Goal: Task Accomplishment & Management: Complete application form

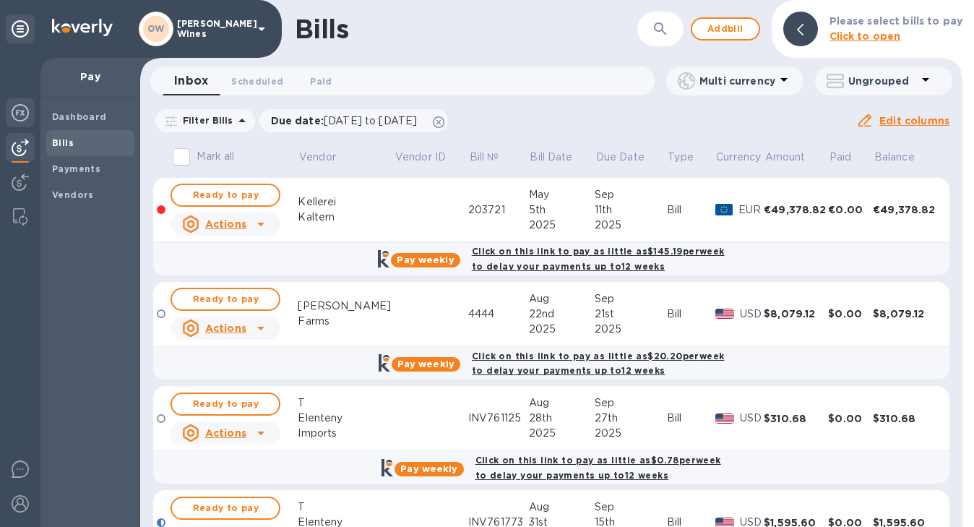
click at [21, 113] on img at bounding box center [20, 112] width 17 height 17
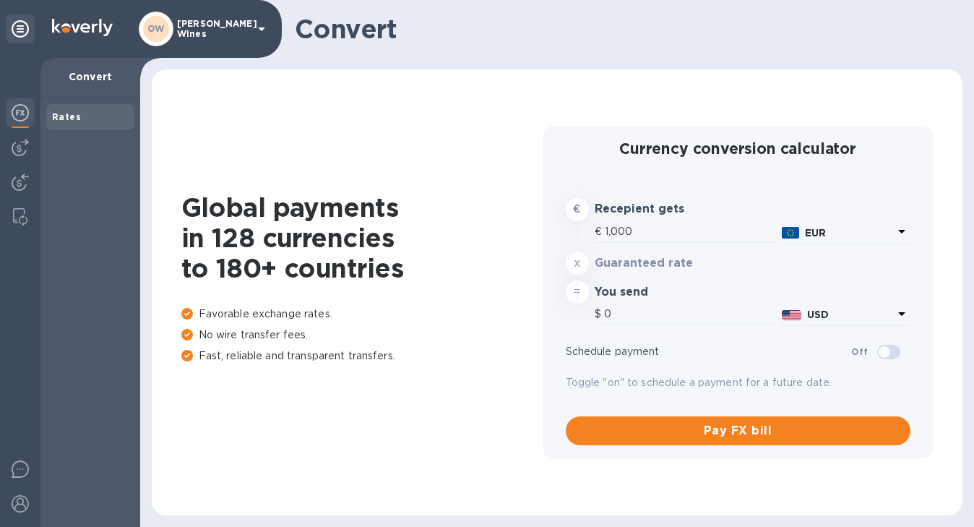
type input "1,176"
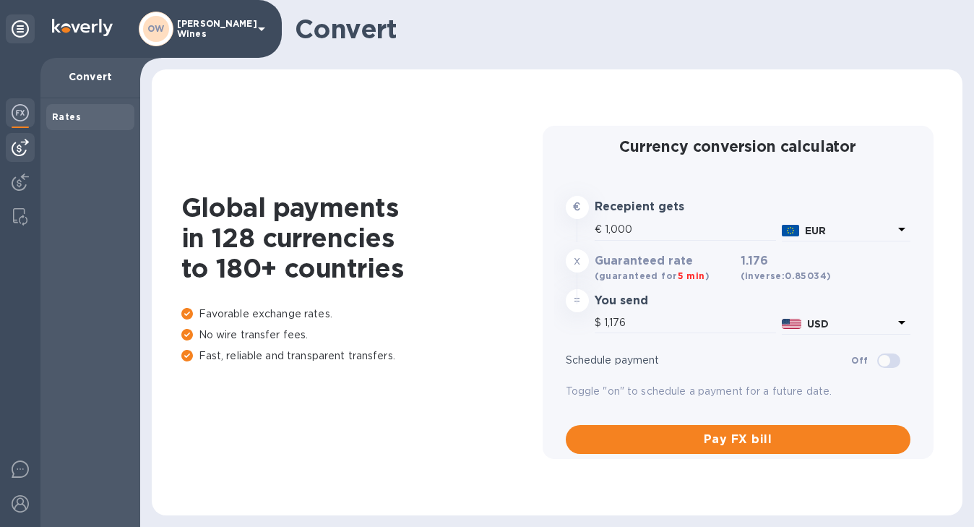
click at [22, 147] on img at bounding box center [20, 147] width 17 height 17
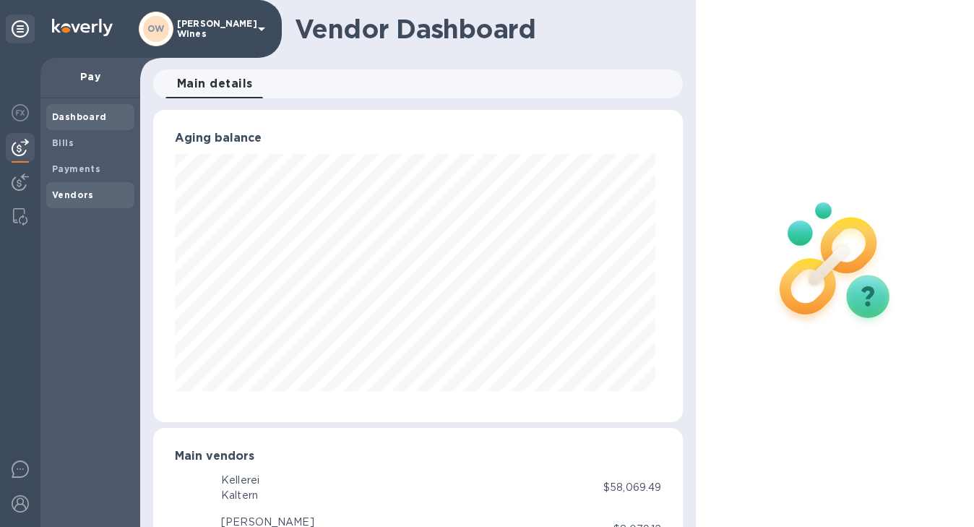
scroll to position [312, 524]
click at [87, 197] on b "Vendors" at bounding box center [73, 194] width 42 height 11
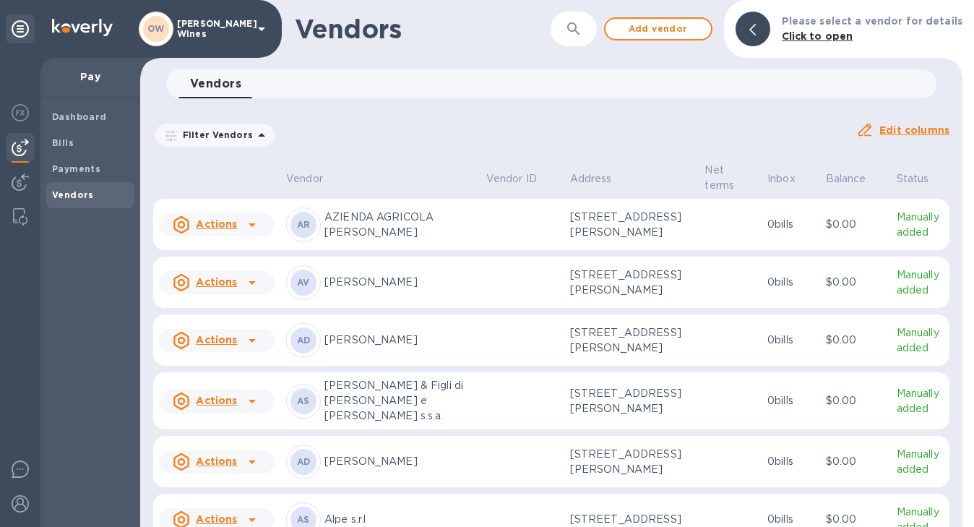
click at [582, 33] on icon "button" at bounding box center [573, 28] width 17 height 17
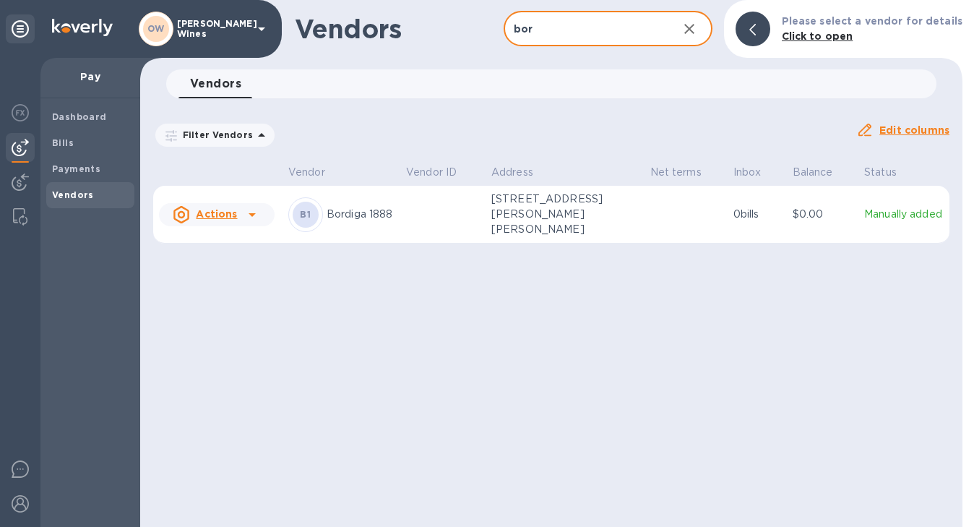
type input "bordiga"
click at [249, 214] on icon at bounding box center [251, 214] width 17 height 17
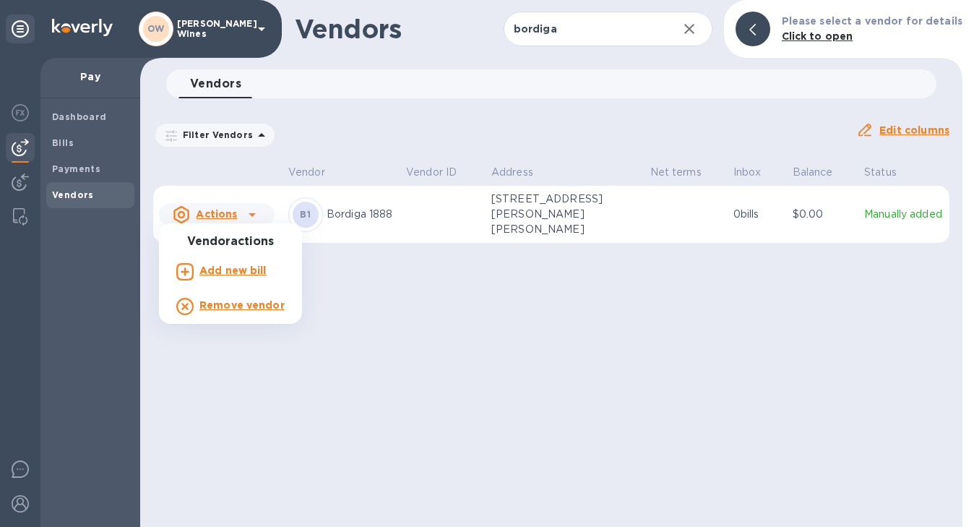
click at [236, 277] on p "Add new bill" at bounding box center [232, 270] width 67 height 15
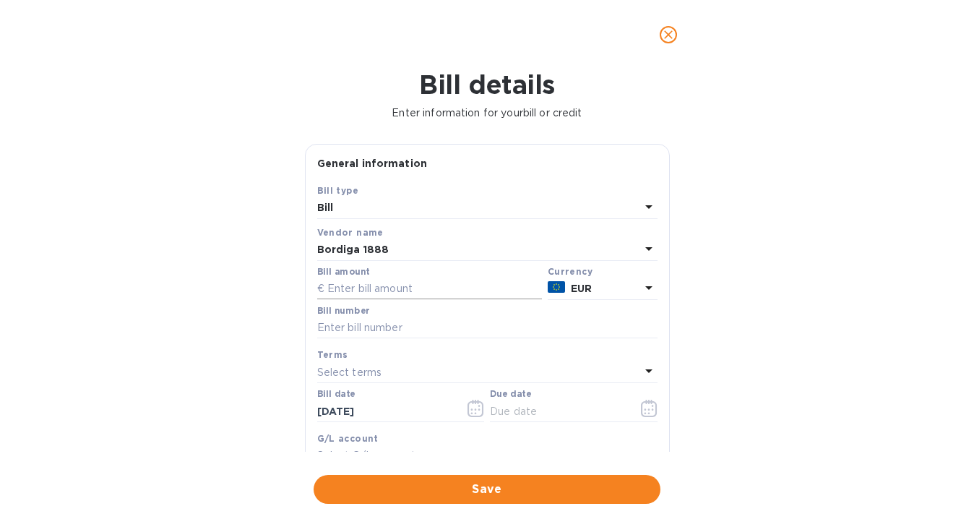
click at [384, 297] on input "text" at bounding box center [429, 289] width 225 height 22
type input "26,228.80"
click at [388, 334] on input "text" at bounding box center [487, 328] width 340 height 22
type input "170 (2nd of 3 payments)"
drag, startPoint x: 397, startPoint y: 413, endPoint x: 249, endPoint y: 401, distance: 148.6
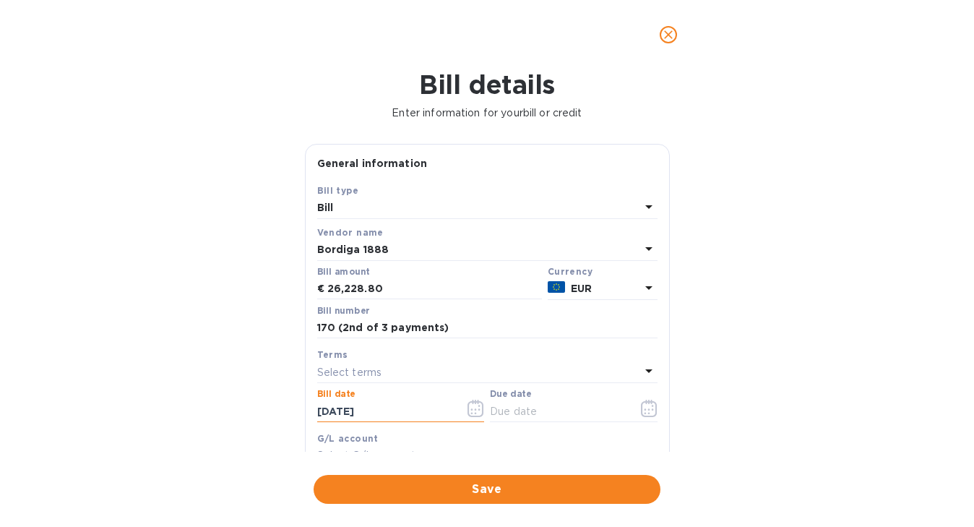
click at [249, 401] on div "Bill details Enter information for your bill or credit General information Save…" at bounding box center [487, 297] width 974 height 457
type input "[DATE]"
click at [647, 410] on icon "button" at bounding box center [648, 409] width 2 height 2
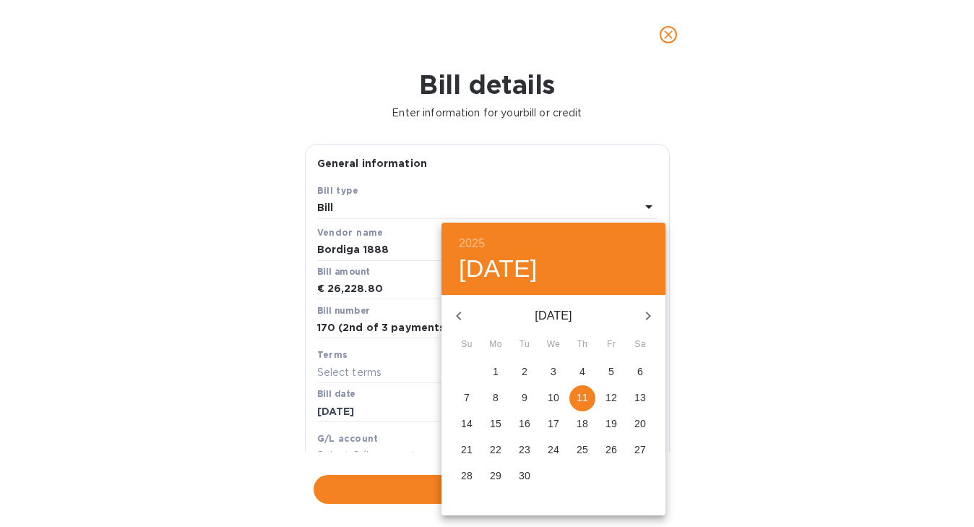
click at [615, 397] on p "12" at bounding box center [611, 397] width 12 height 14
type input "[DATE]"
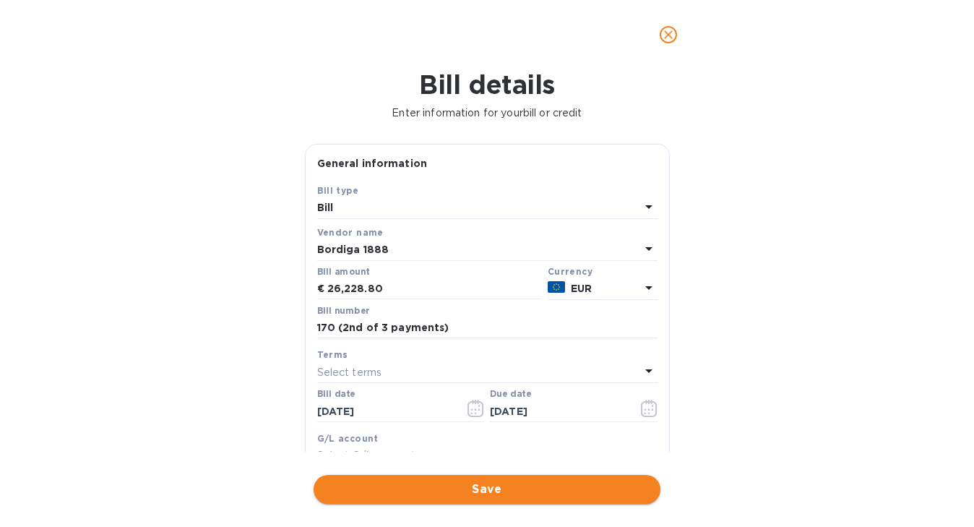
click at [548, 488] on span "Save" at bounding box center [487, 488] width 324 height 17
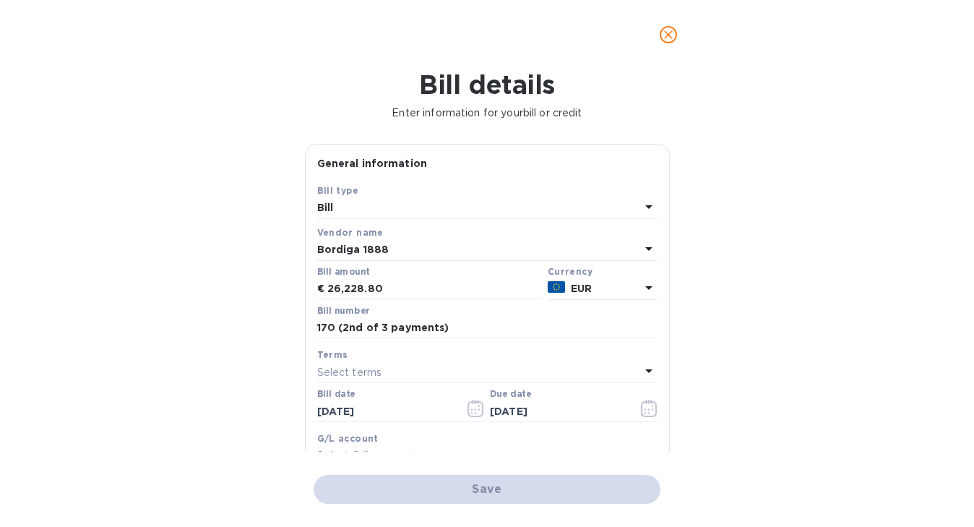
click at [766, 152] on div "Bill details Enter information for your bill or credit General information Save…" at bounding box center [487, 297] width 974 height 457
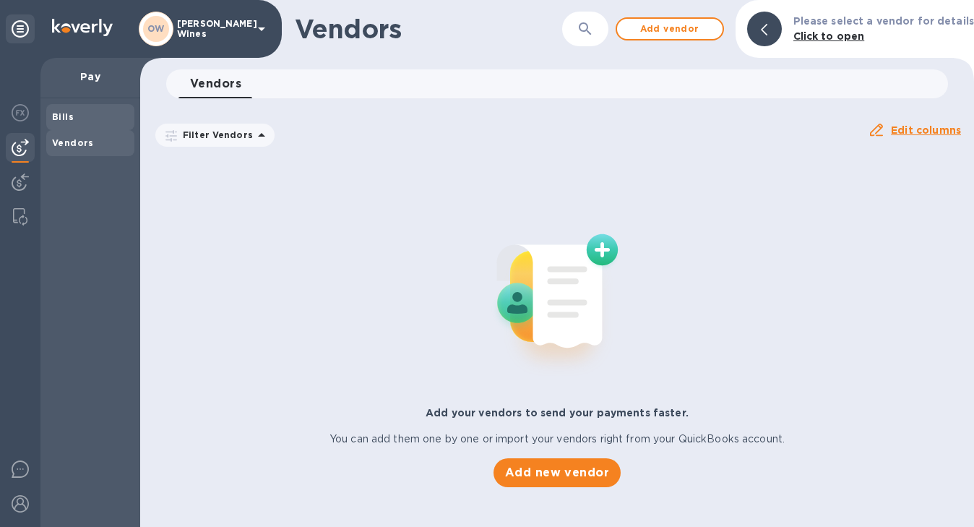
click at [70, 120] on b "Bills" at bounding box center [63, 116] width 22 height 11
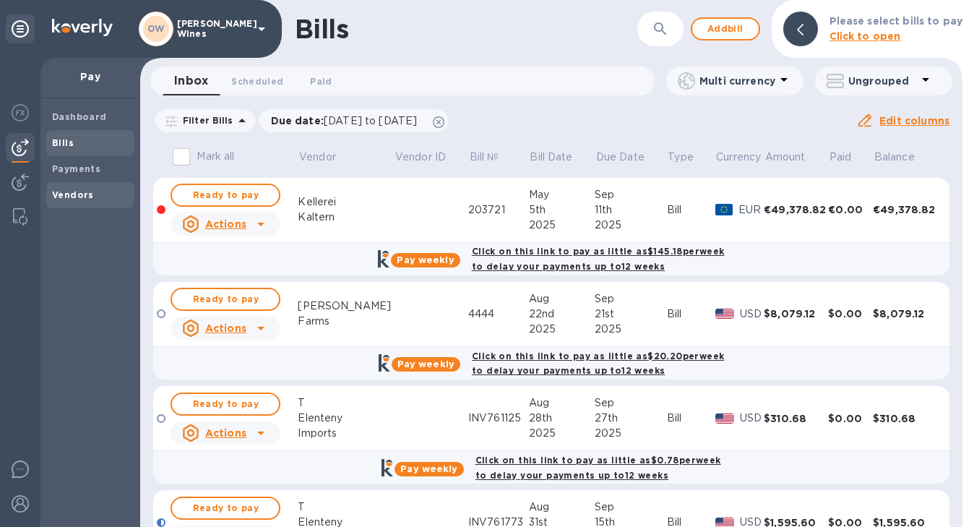
click at [76, 196] on b "Vendors" at bounding box center [73, 194] width 42 height 11
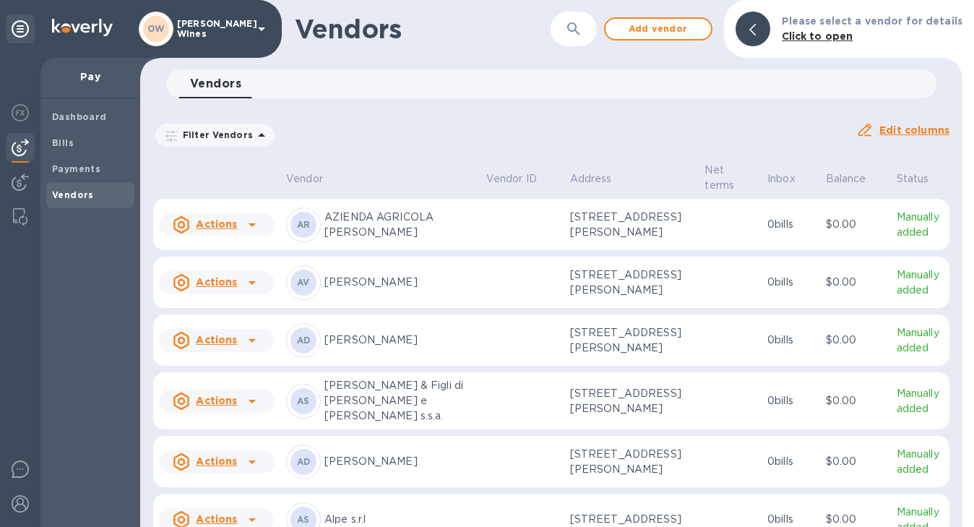
click at [597, 30] on div "​" at bounding box center [574, 29] width 46 height 35
click at [575, 34] on icon "button" at bounding box center [573, 28] width 17 height 17
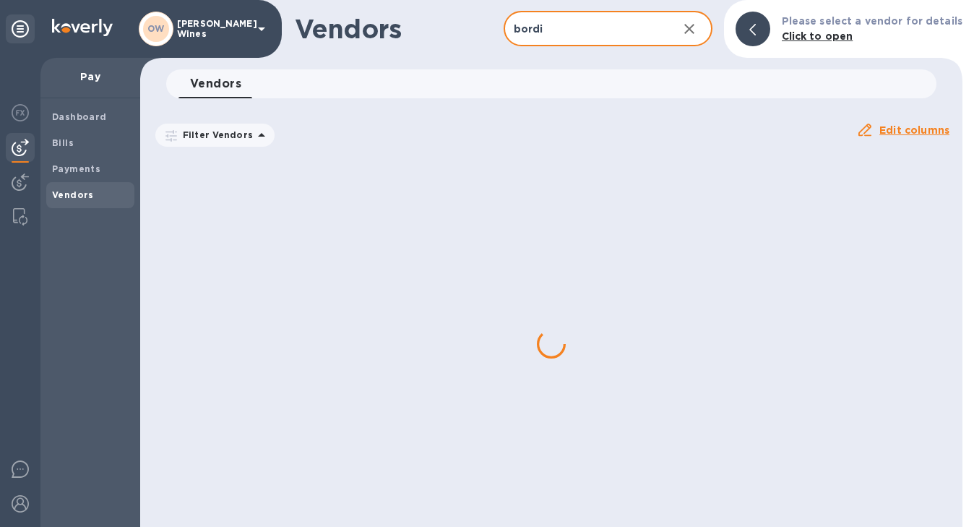
type input "bordiga"
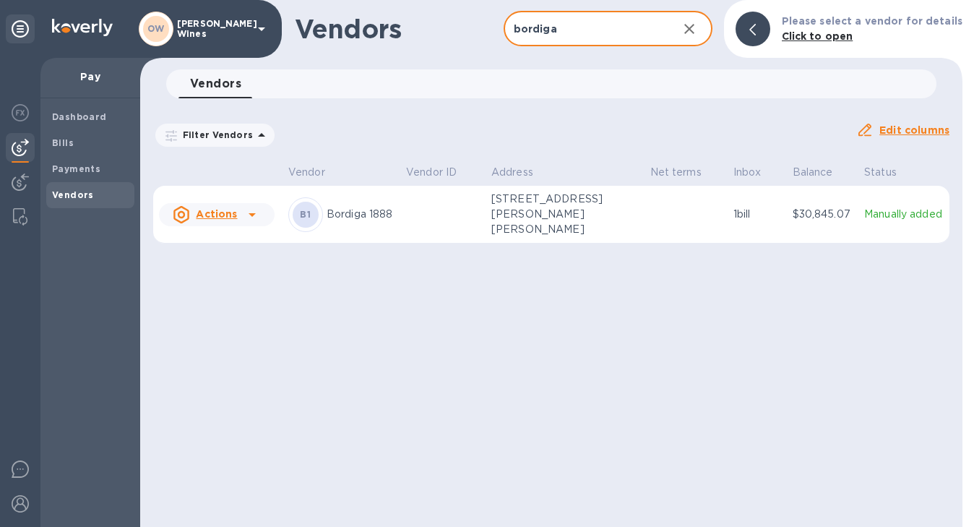
click at [252, 206] on icon at bounding box center [251, 214] width 17 height 17
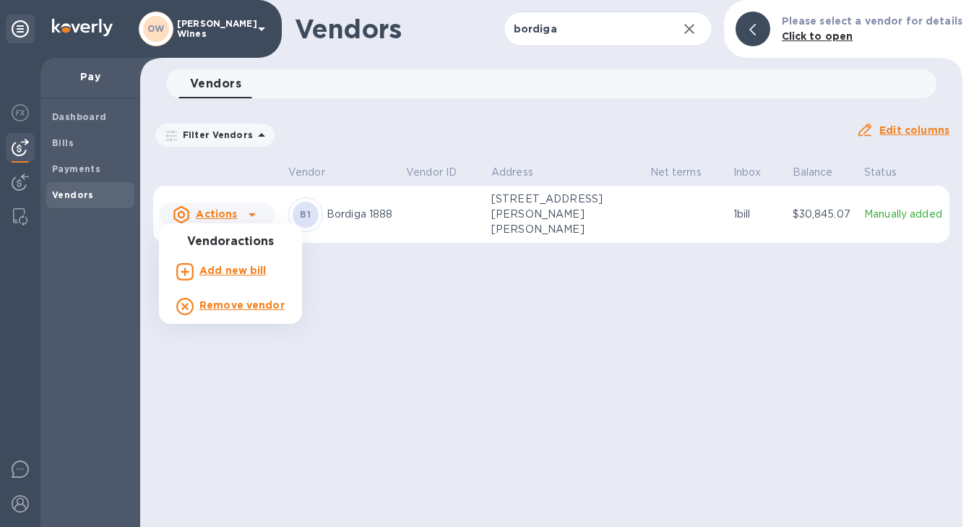
click at [243, 272] on b "Add new bill" at bounding box center [232, 270] width 67 height 12
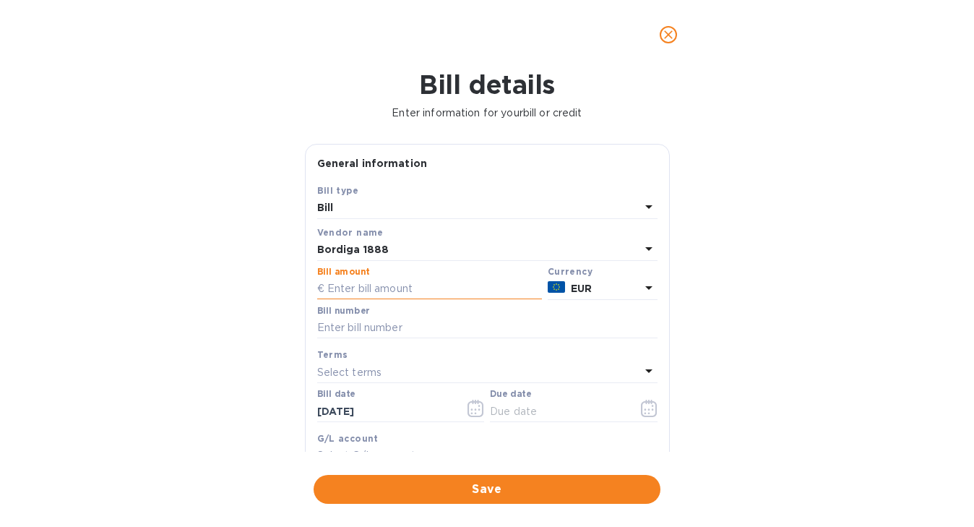
click at [402, 293] on input "text" at bounding box center [429, 289] width 225 height 22
type input "26,228.80"
click at [387, 322] on input "text" at bounding box center [487, 328] width 340 height 22
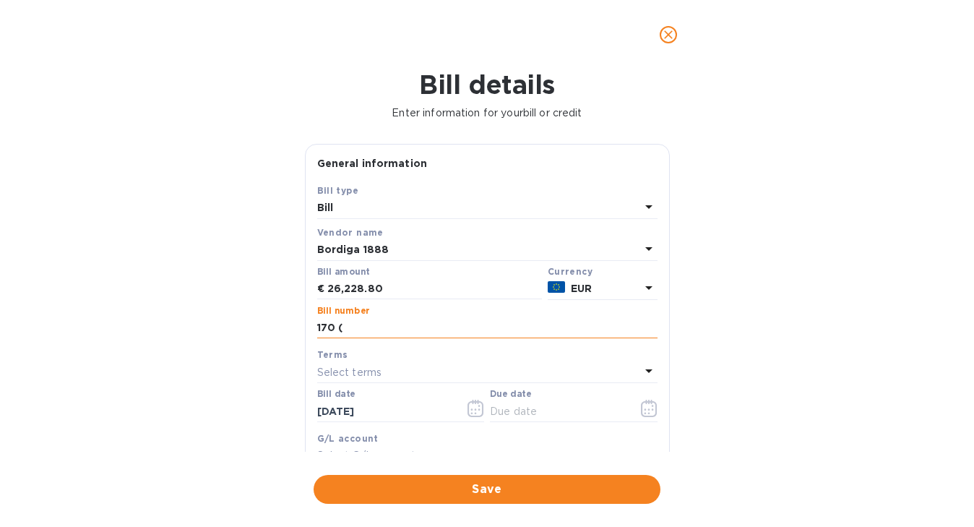
type input "170 (2nd of 3 payments)"
drag, startPoint x: 439, startPoint y: 416, endPoint x: 290, endPoint y: 418, distance: 148.1
click at [290, 418] on div "Bill details Enter information for your bill or credit General information Save…" at bounding box center [487, 297] width 974 height 457
drag, startPoint x: 385, startPoint y: 418, endPoint x: 277, endPoint y: 416, distance: 107.7
click at [277, 416] on div "Bill details Enter information for your bill or credit General information Save…" at bounding box center [487, 297] width 974 height 457
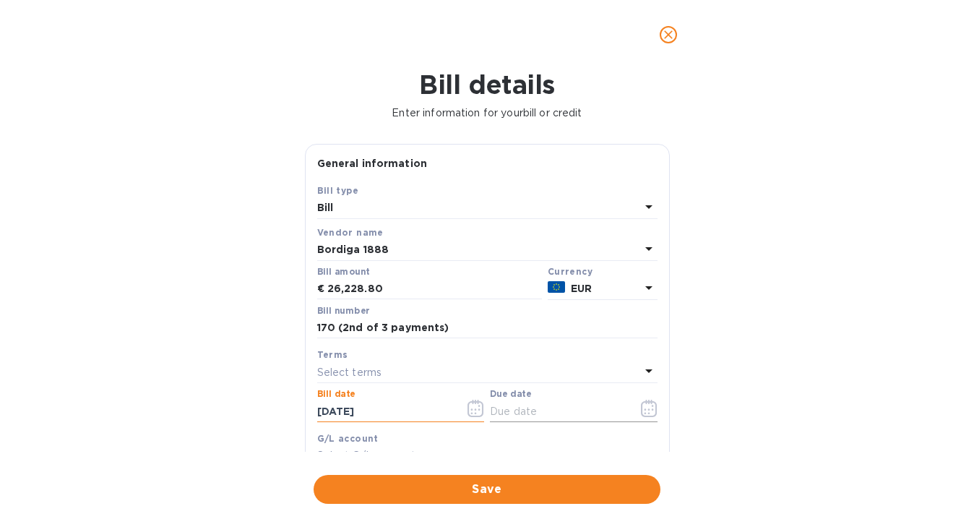
type input "[DATE]"
click at [646, 413] on icon "button" at bounding box center [649, 408] width 17 height 17
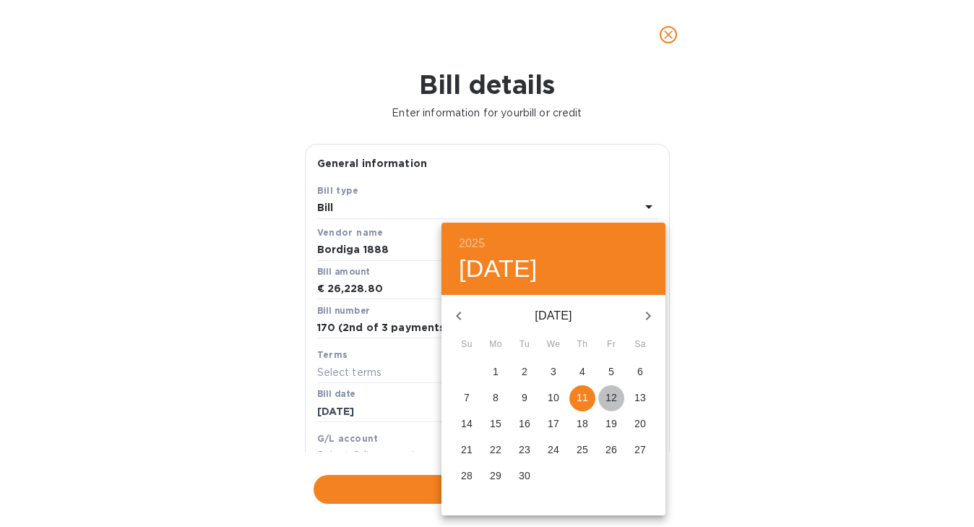
click at [608, 396] on p "12" at bounding box center [611, 397] width 12 height 14
type input "[DATE]"
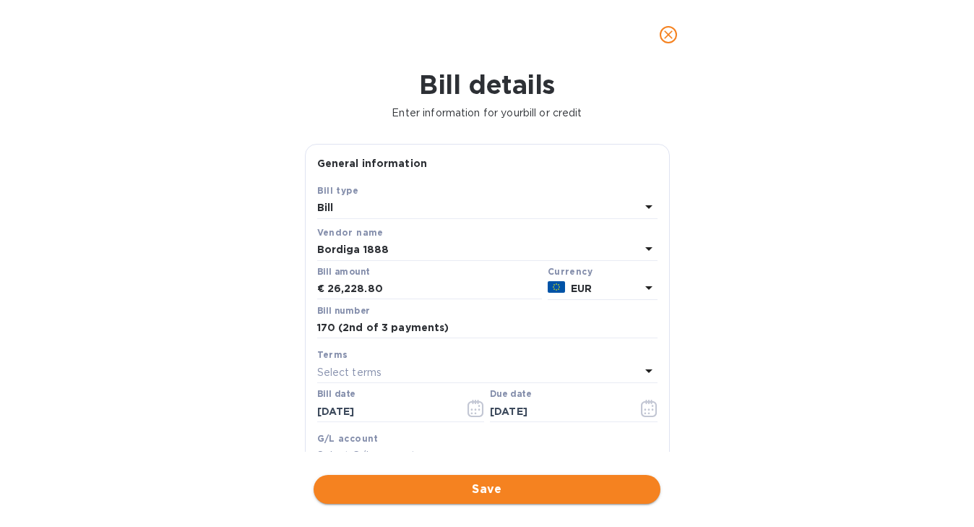
click at [570, 491] on span "Save" at bounding box center [487, 488] width 324 height 17
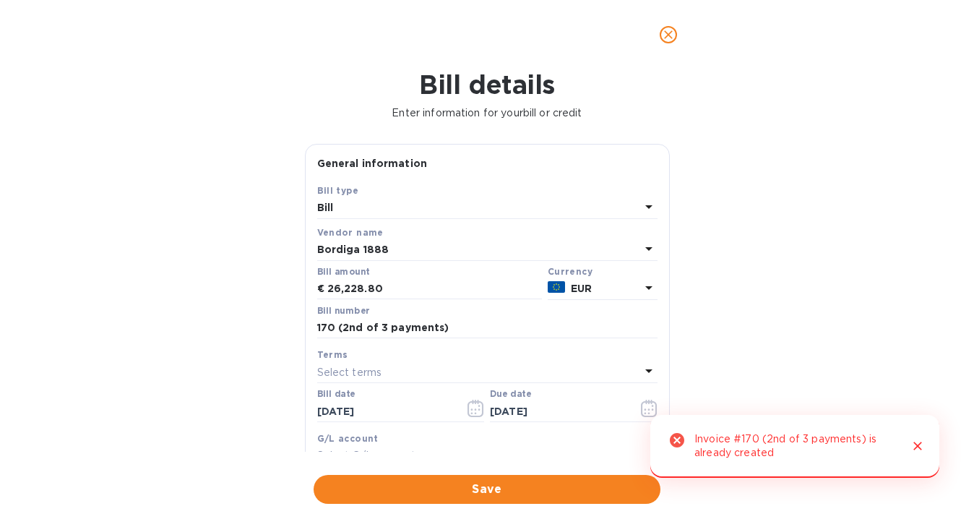
click at [919, 440] on icon "Close" at bounding box center [917, 446] width 14 height 14
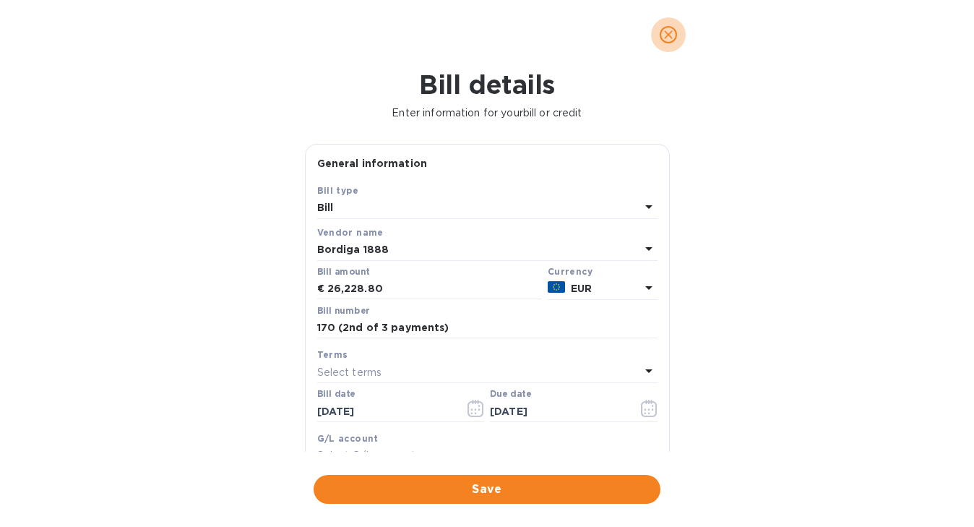
click at [670, 33] on icon "close" at bounding box center [668, 34] width 14 height 14
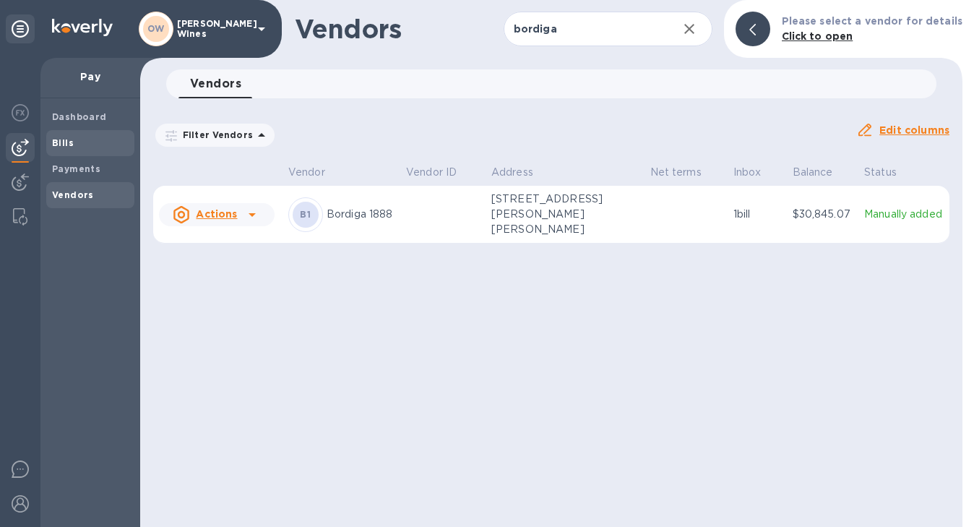
click at [56, 139] on b "Bills" at bounding box center [63, 142] width 22 height 11
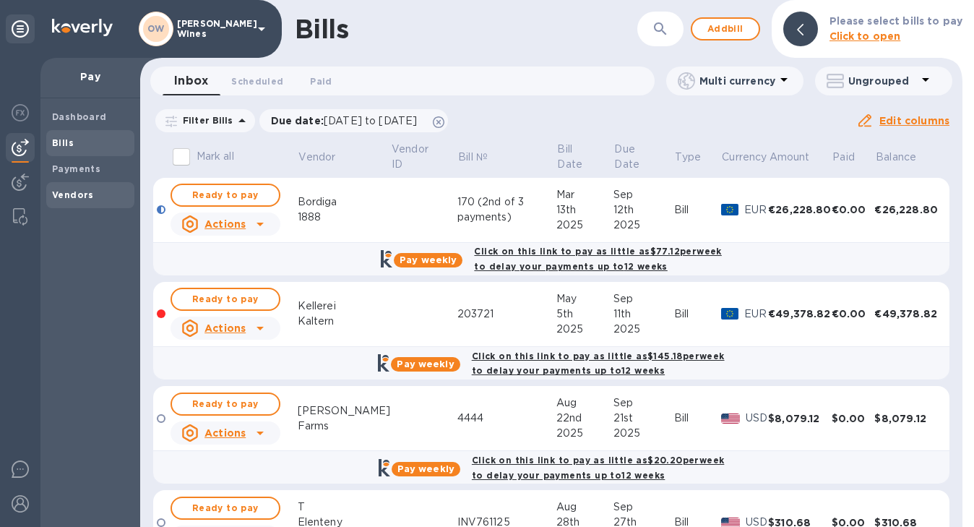
click at [82, 194] on b "Vendors" at bounding box center [73, 194] width 42 height 11
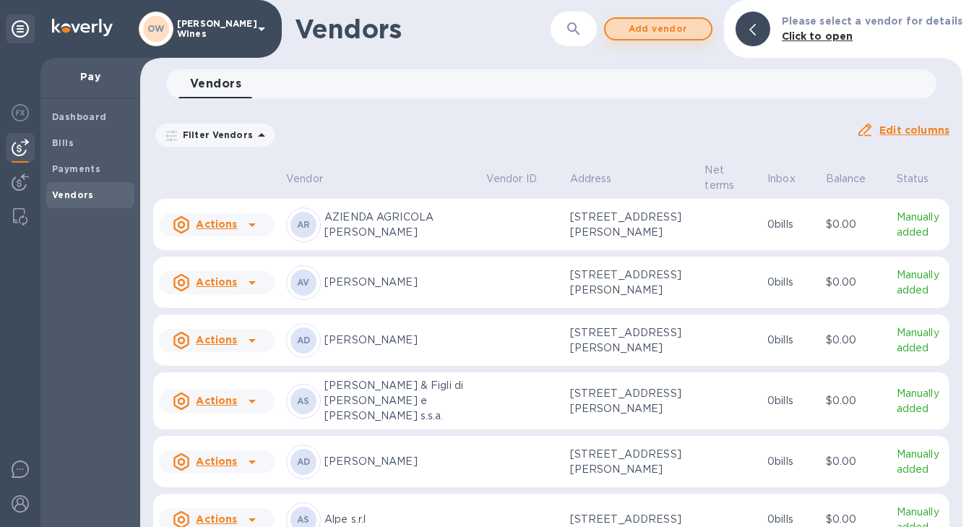
click at [611, 31] on button "Add vendor" at bounding box center [658, 28] width 108 height 23
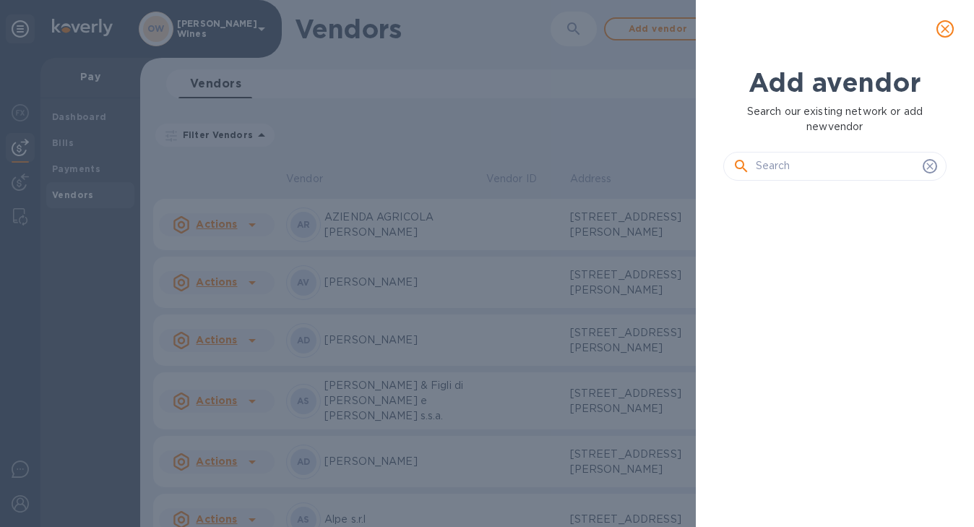
scroll to position [285, 229]
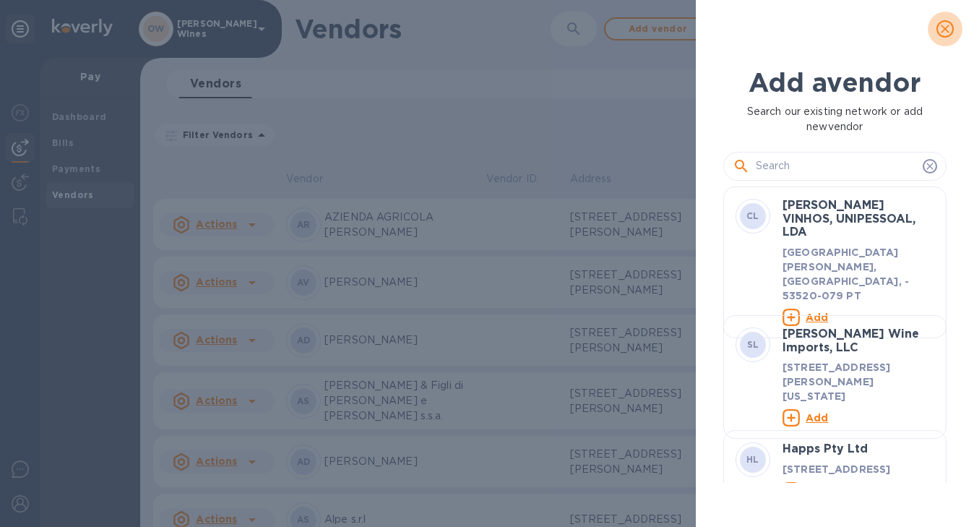
click at [939, 30] on icon "close" at bounding box center [945, 29] width 14 height 14
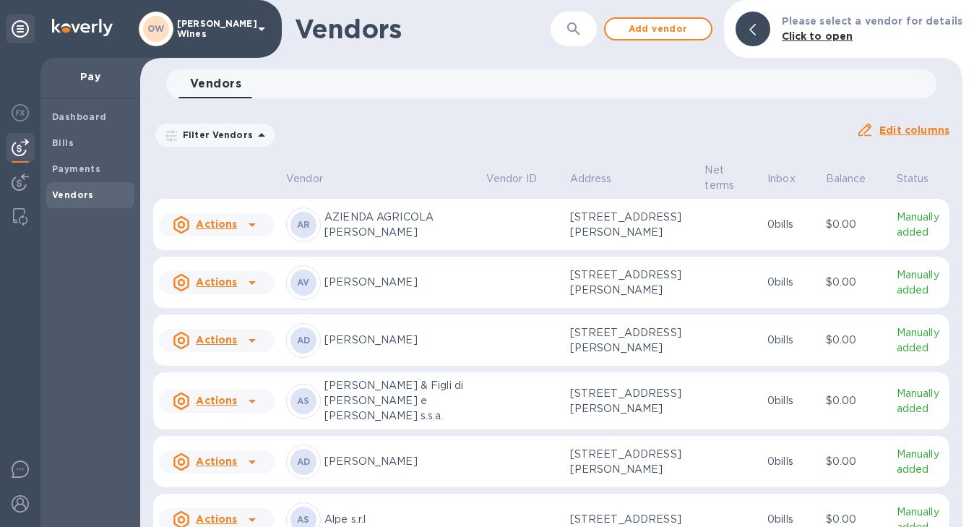
click at [582, 35] on icon "button" at bounding box center [573, 28] width 17 height 17
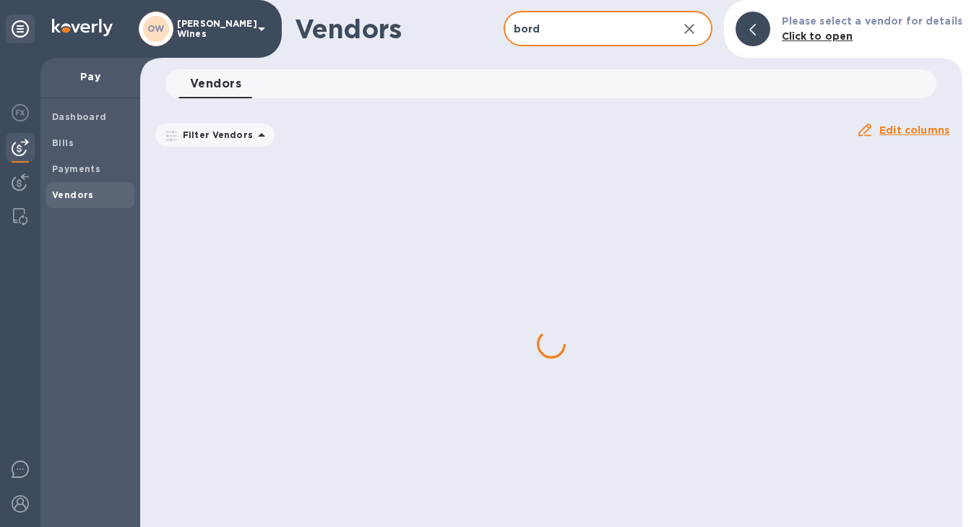
type input "bordiga"
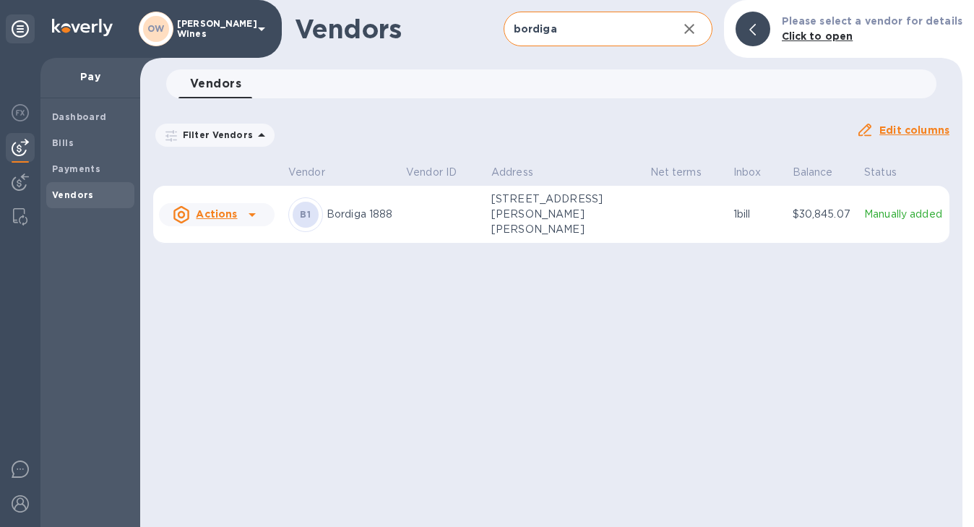
click at [253, 213] on icon at bounding box center [252, 215] width 7 height 4
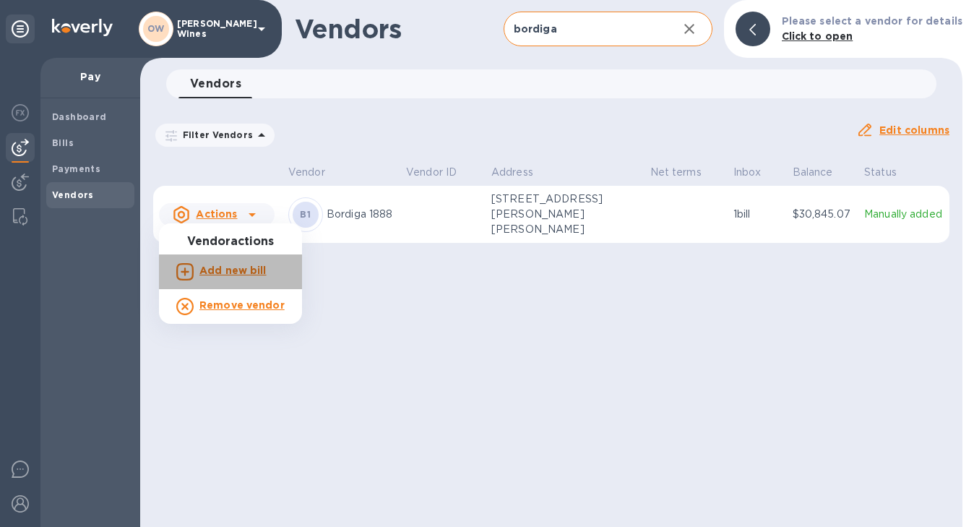
click at [243, 269] on b "Add new bill" at bounding box center [232, 270] width 67 height 12
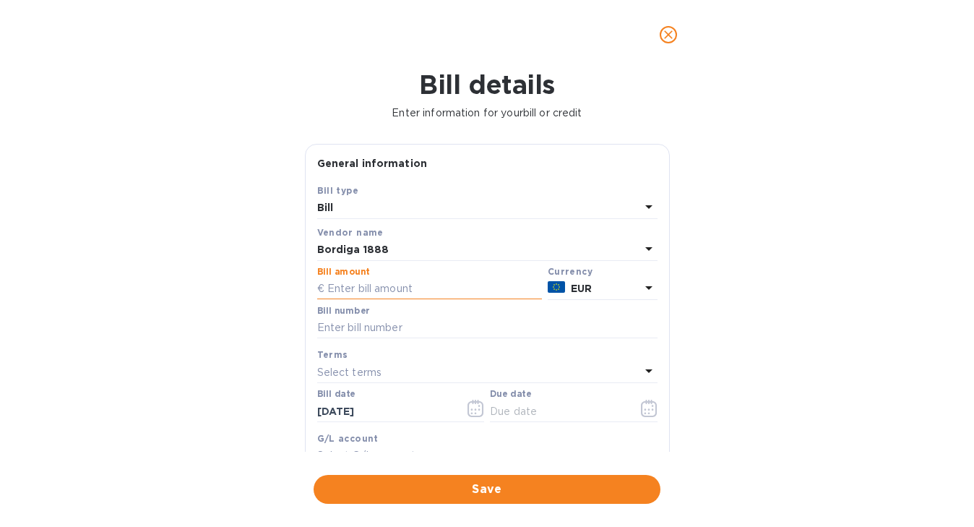
click at [368, 298] on input "text" at bounding box center [429, 289] width 225 height 22
type input "14,809.04"
click at [350, 330] on input "text" at bounding box center [487, 328] width 340 height 22
type input "573 (partial payment)"
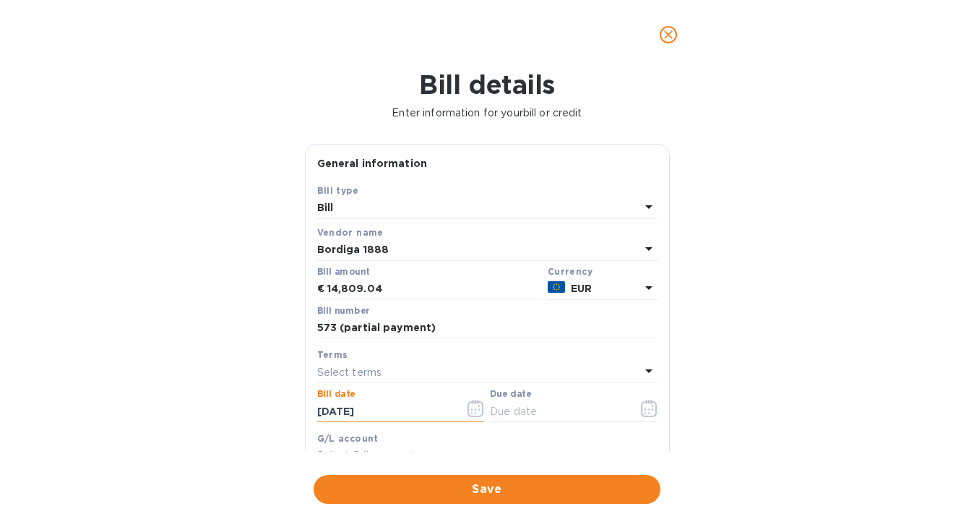
drag, startPoint x: 415, startPoint y: 404, endPoint x: 297, endPoint y: 405, distance: 118.5
click at [298, 405] on div "General information Save Bill type Bill Vendor name [PERSON_NAME] 1888 Bill amo…" at bounding box center [487, 298] width 379 height 308
drag, startPoint x: 384, startPoint y: 414, endPoint x: 292, endPoint y: 410, distance: 92.6
click at [292, 410] on div "Bill details Enter information for your bill or credit General information Save…" at bounding box center [487, 297] width 974 height 457
type input "[DATE]"
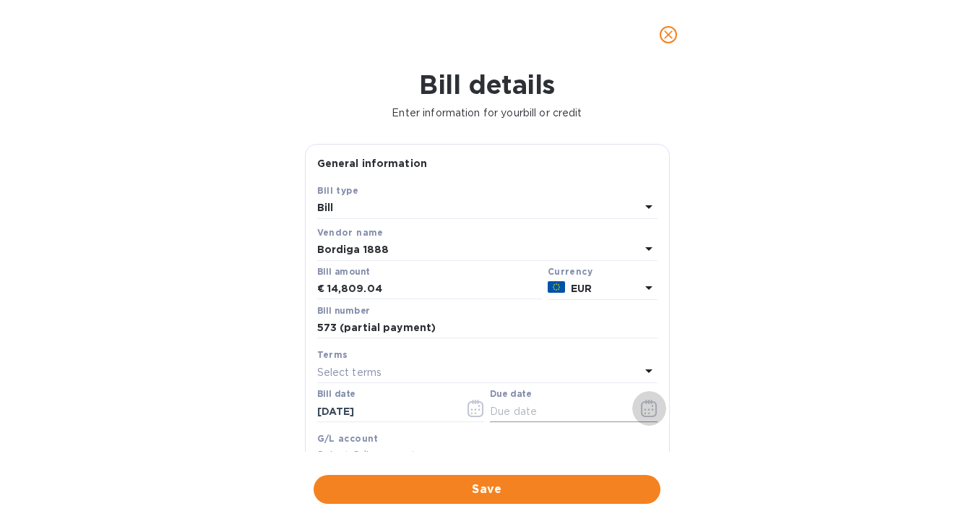
click at [644, 408] on icon "button" at bounding box center [649, 408] width 17 height 17
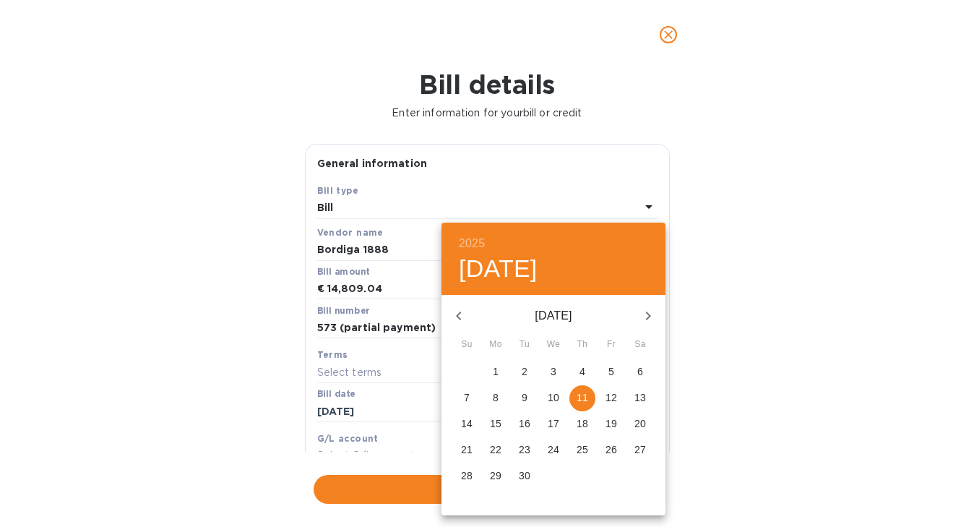
click at [616, 399] on p "12" at bounding box center [611, 397] width 12 height 14
type input "[DATE]"
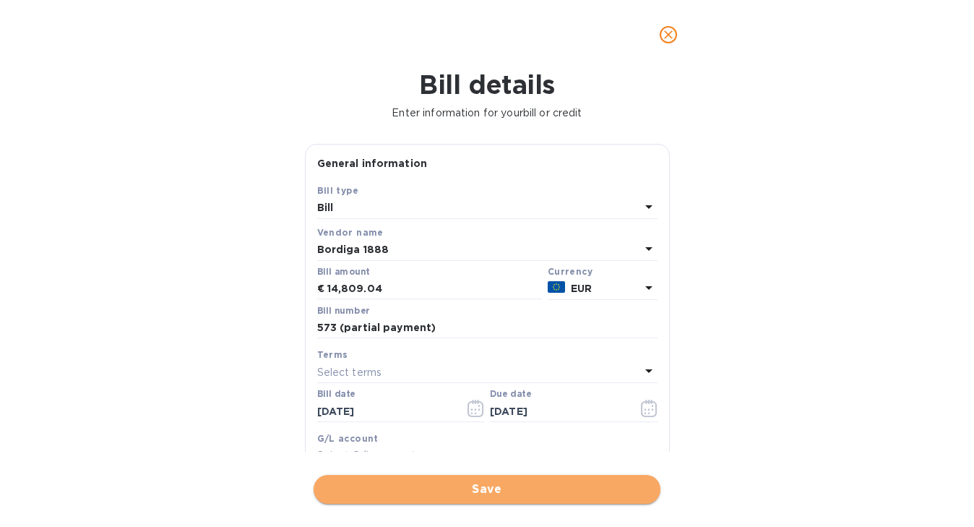
click at [550, 493] on span "Save" at bounding box center [487, 488] width 324 height 17
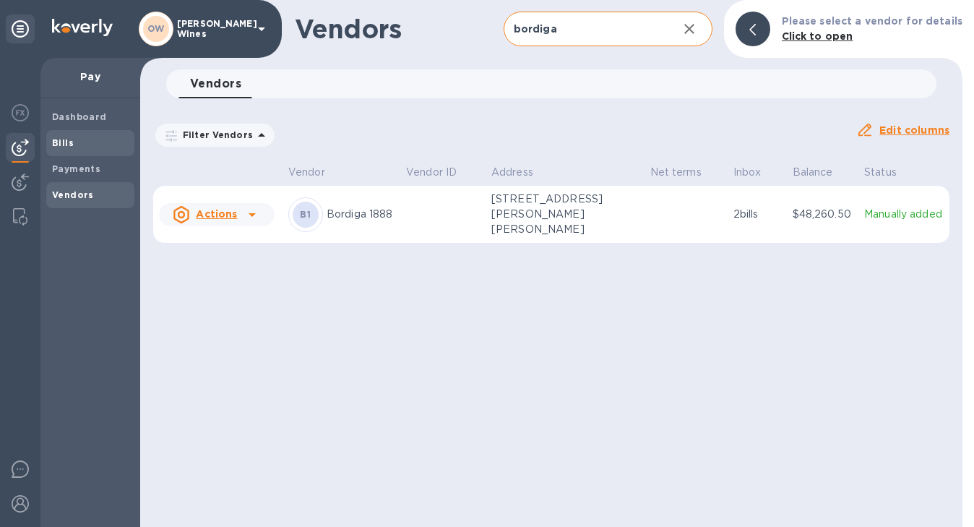
click at [66, 145] on b "Bills" at bounding box center [63, 142] width 22 height 11
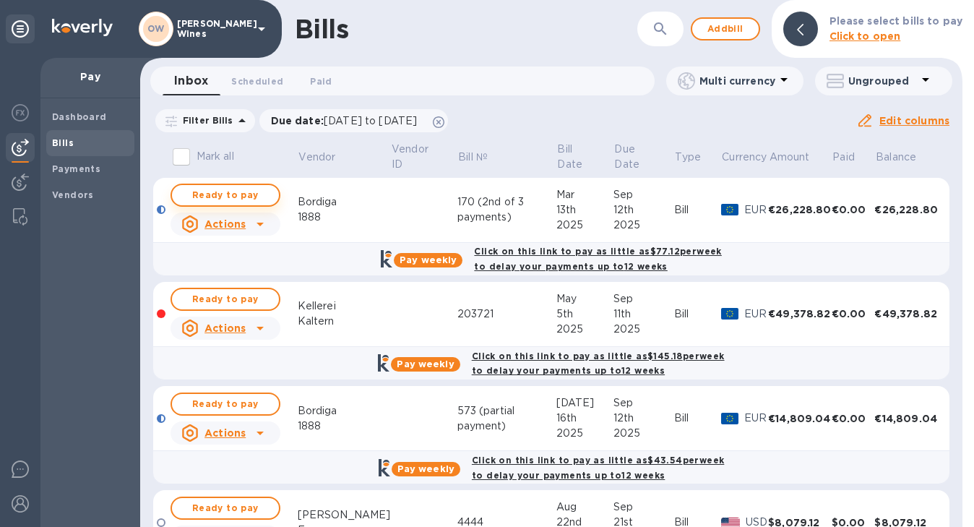
click at [217, 194] on span "Ready to pay" at bounding box center [226, 194] width 84 height 17
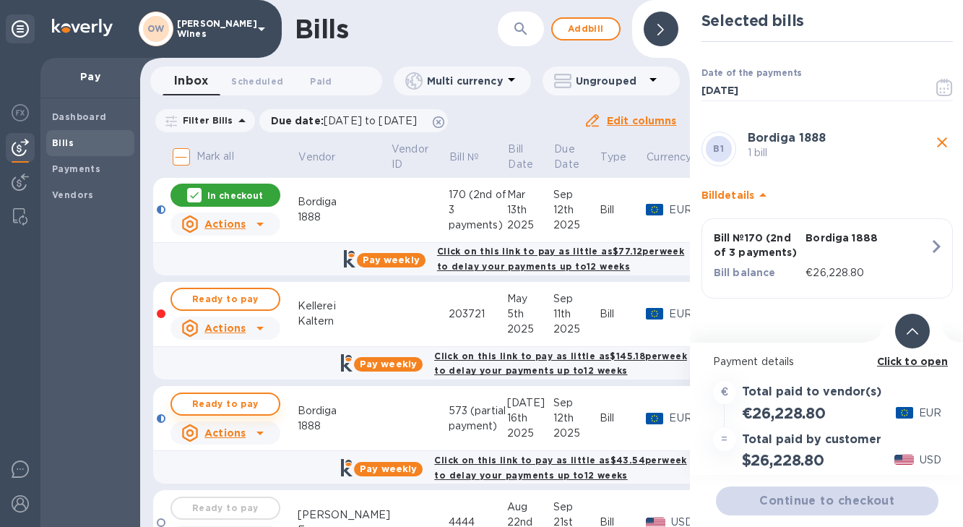
click at [226, 405] on span "Ready to pay" at bounding box center [226, 403] width 84 height 17
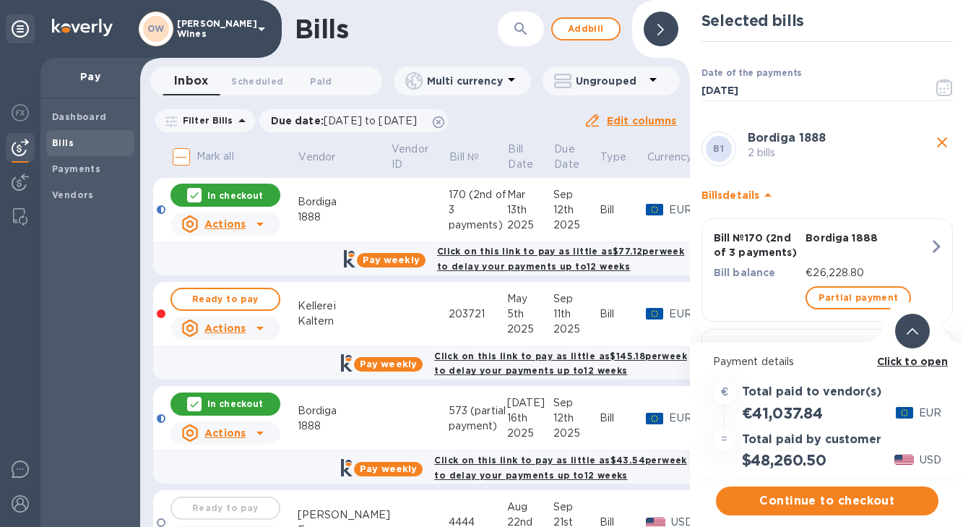
click at [928, 365] on b "Click to open" at bounding box center [913, 361] width 72 height 12
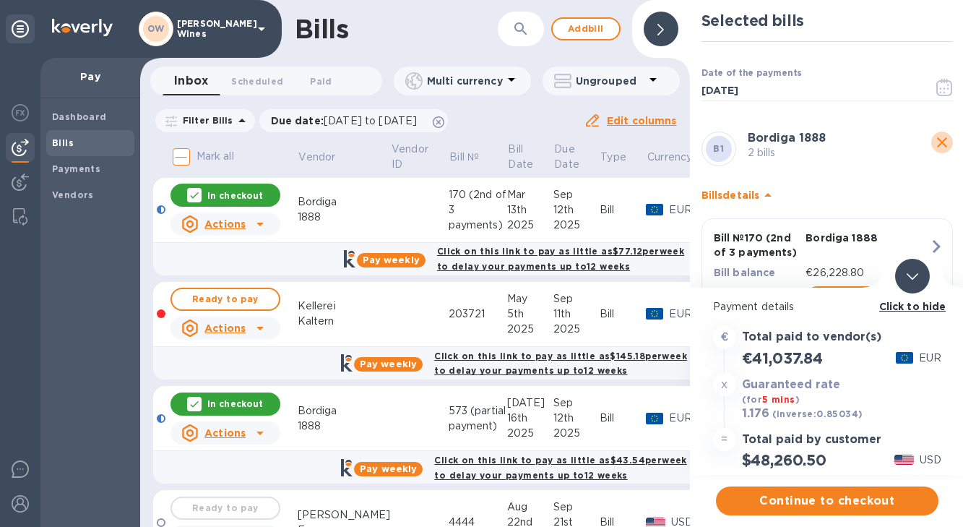
click at [938, 140] on icon "close" at bounding box center [942, 142] width 10 height 10
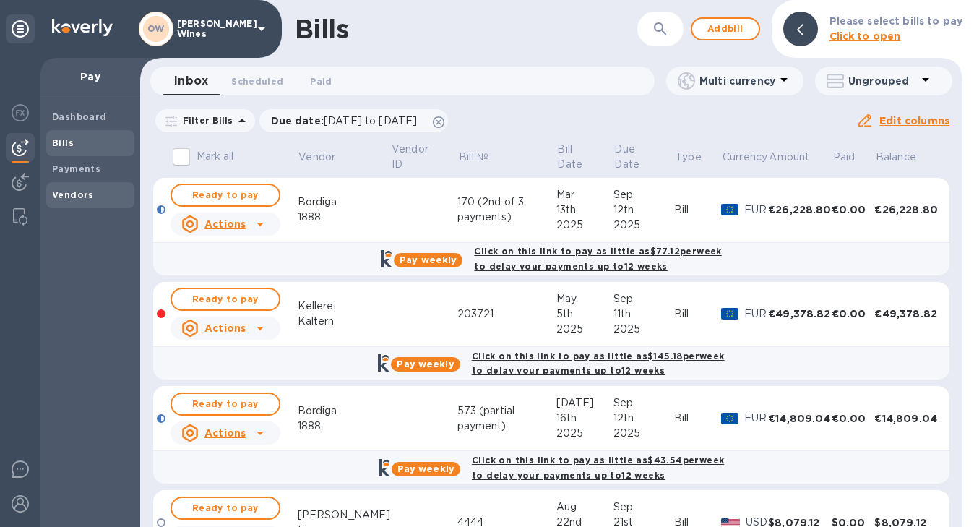
click at [79, 197] on b "Vendors" at bounding box center [73, 194] width 42 height 11
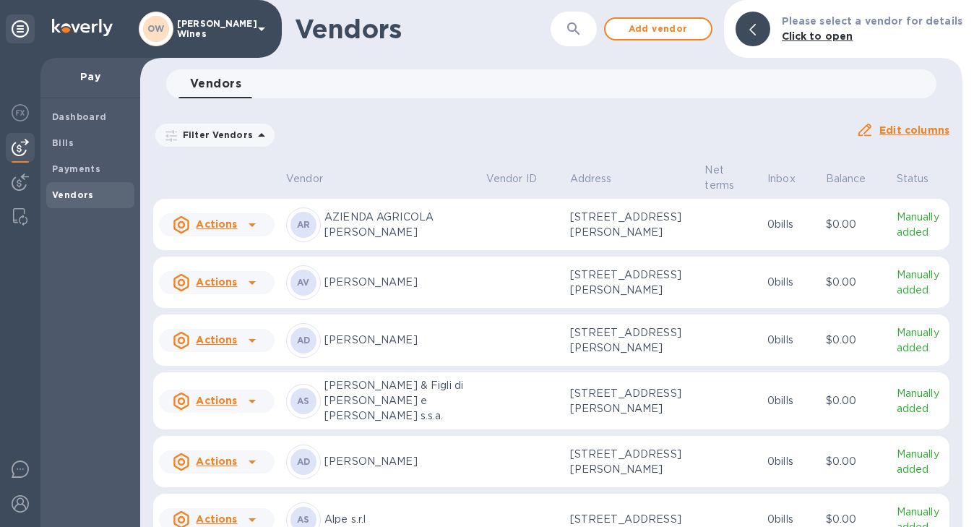
click at [579, 31] on icon "button" at bounding box center [573, 28] width 12 height 12
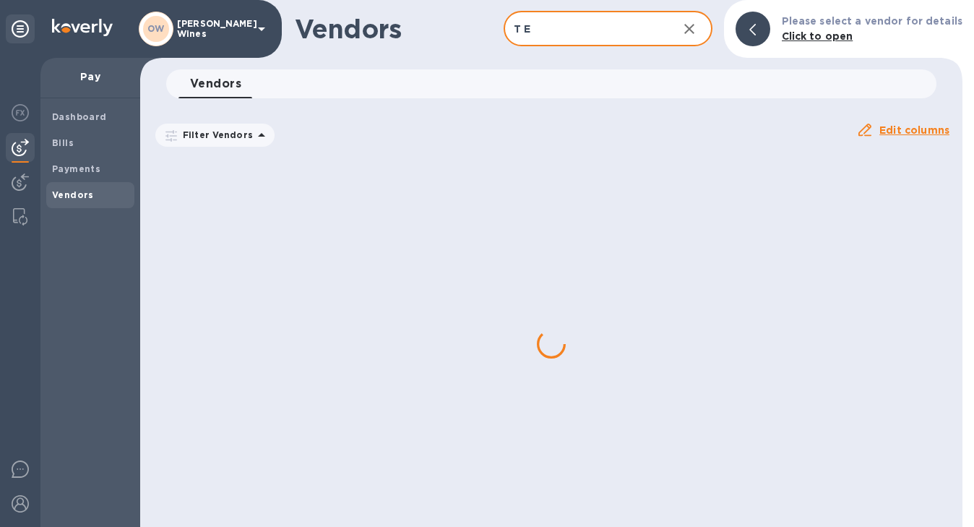
type input "T Elenteny"
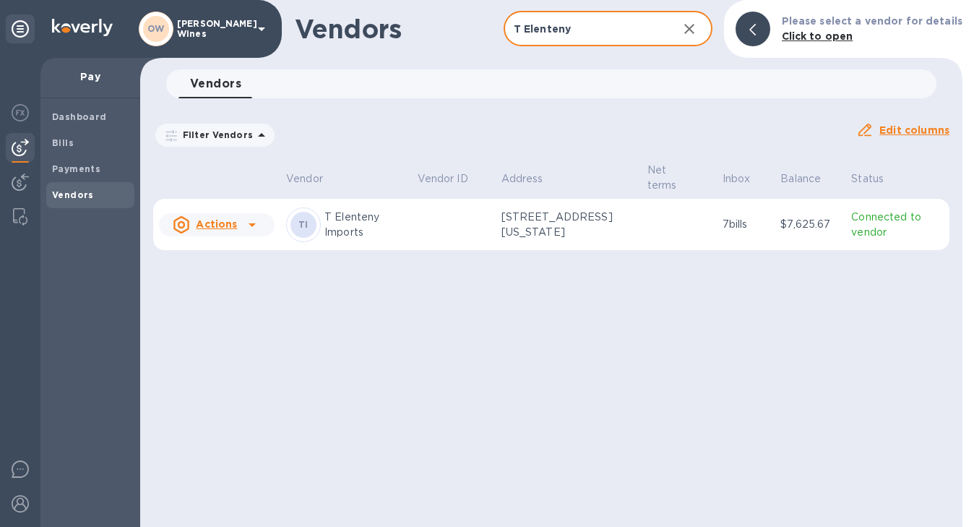
click at [241, 221] on div at bounding box center [252, 224] width 23 height 23
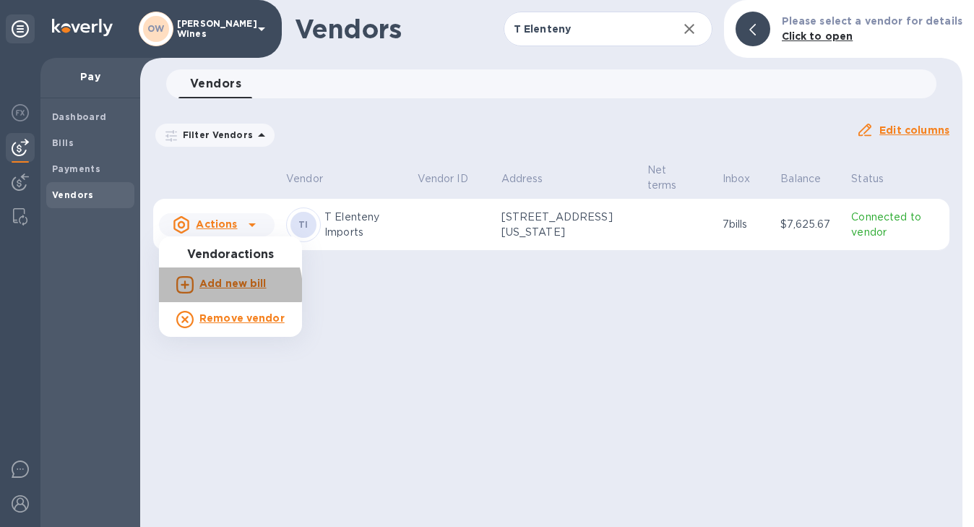
click at [220, 290] on p "Add new bill" at bounding box center [232, 283] width 67 height 15
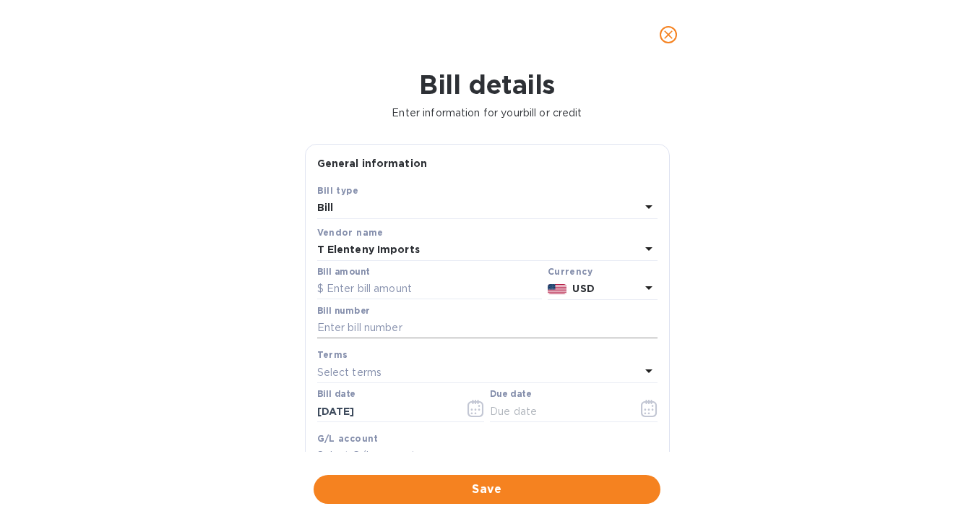
click at [403, 326] on input "text" at bounding box center [487, 328] width 340 height 22
paste input "INV764706"
type input "INV764706"
click at [400, 290] on input "text" at bounding box center [429, 289] width 225 height 22
paste input "7,580.20"
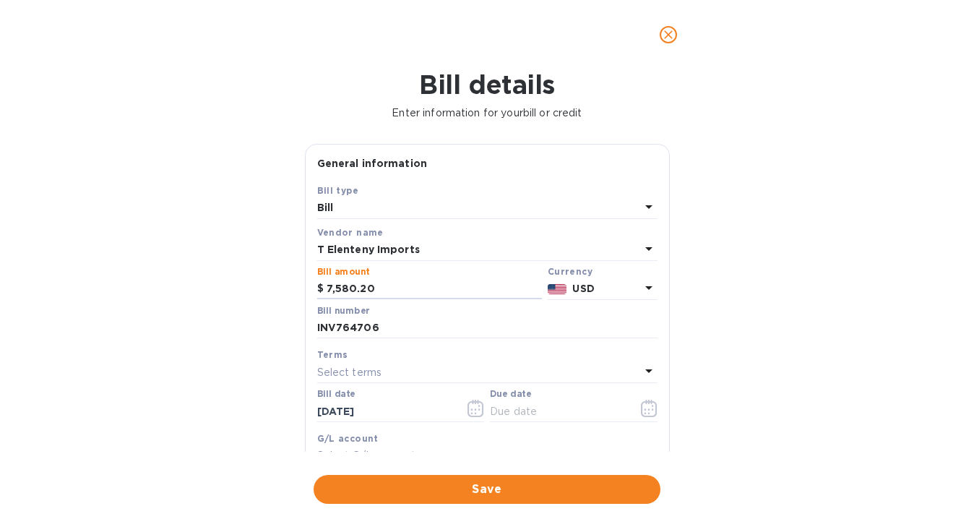
type input "7,580.20"
click at [641, 407] on icon "button" at bounding box center [649, 408] width 17 height 17
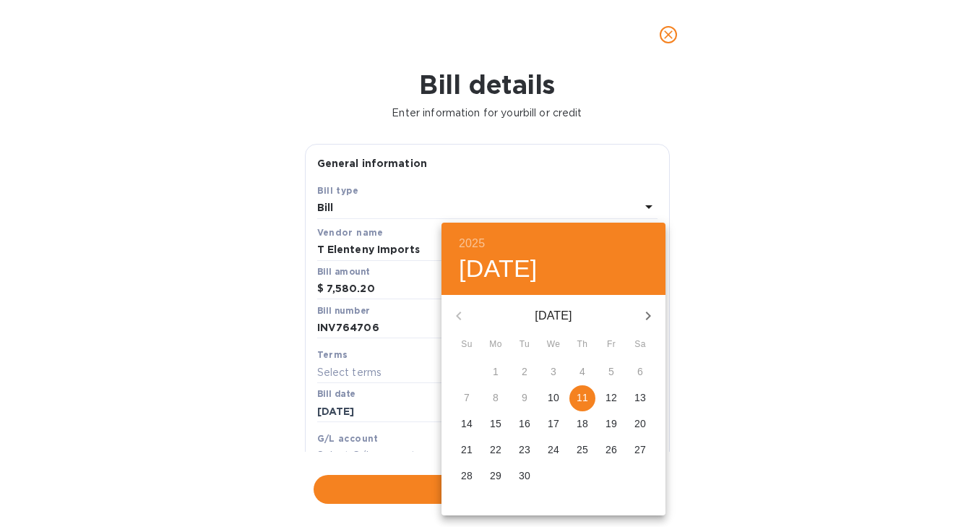
click at [552, 421] on p "17" at bounding box center [554, 423] width 12 height 14
type input "[DATE]"
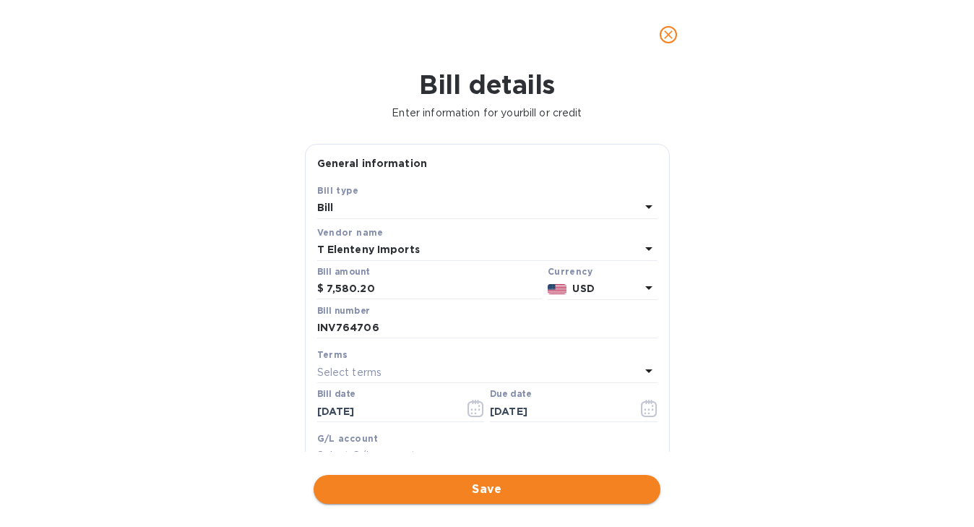
click at [513, 489] on span "Save" at bounding box center [487, 488] width 324 height 17
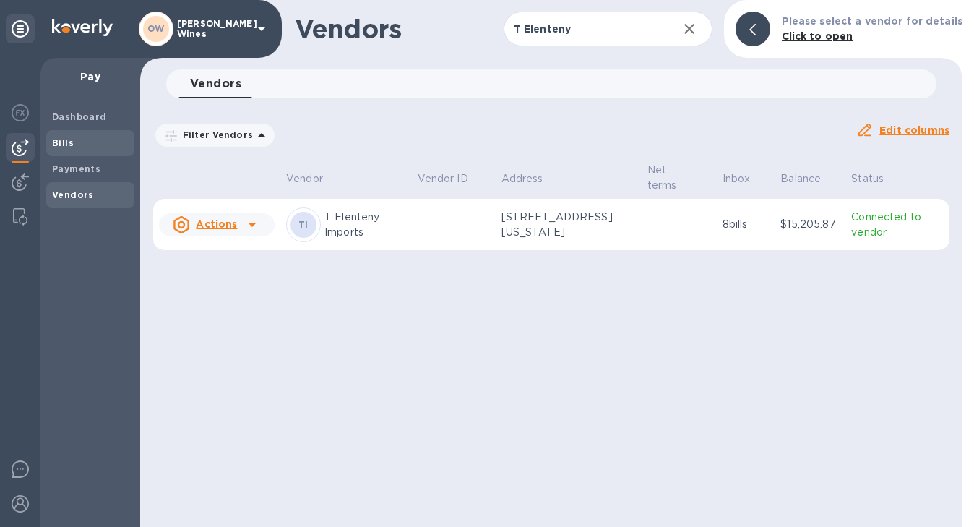
click at [66, 132] on div "Bills" at bounding box center [90, 143] width 88 height 26
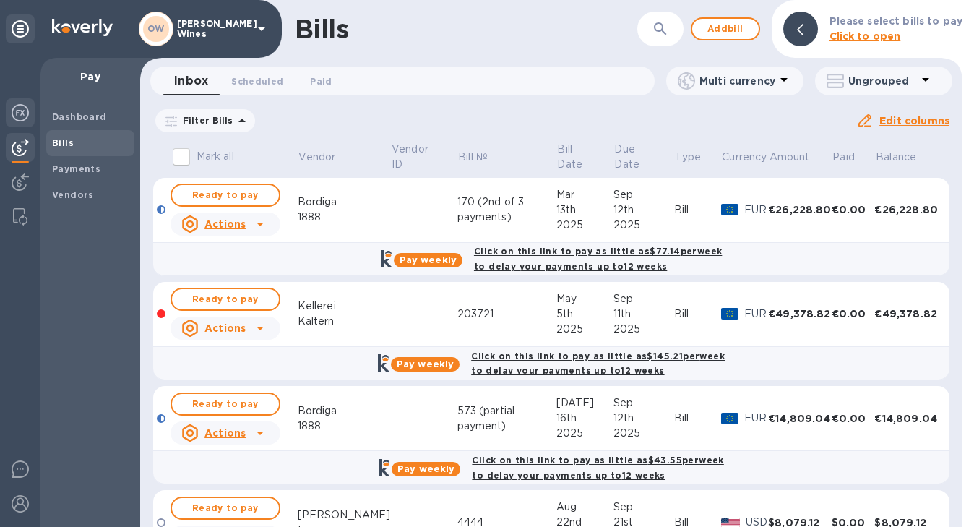
click at [13, 116] on img at bounding box center [20, 112] width 17 height 17
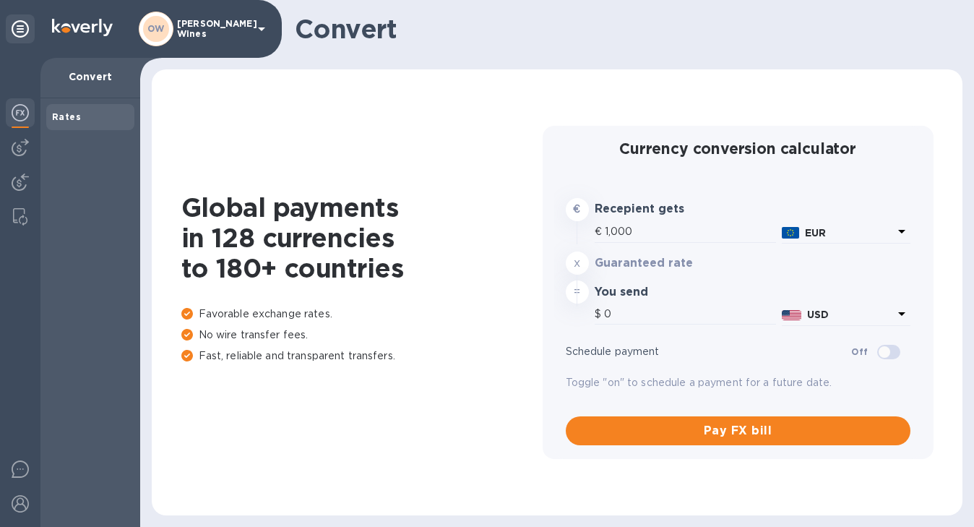
type input "1,176.4"
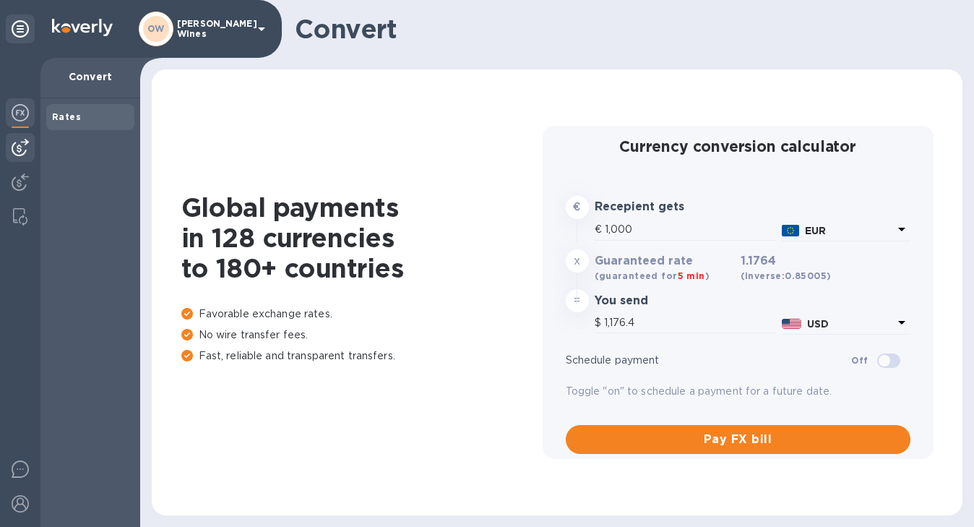
click at [18, 146] on img at bounding box center [20, 147] width 17 height 17
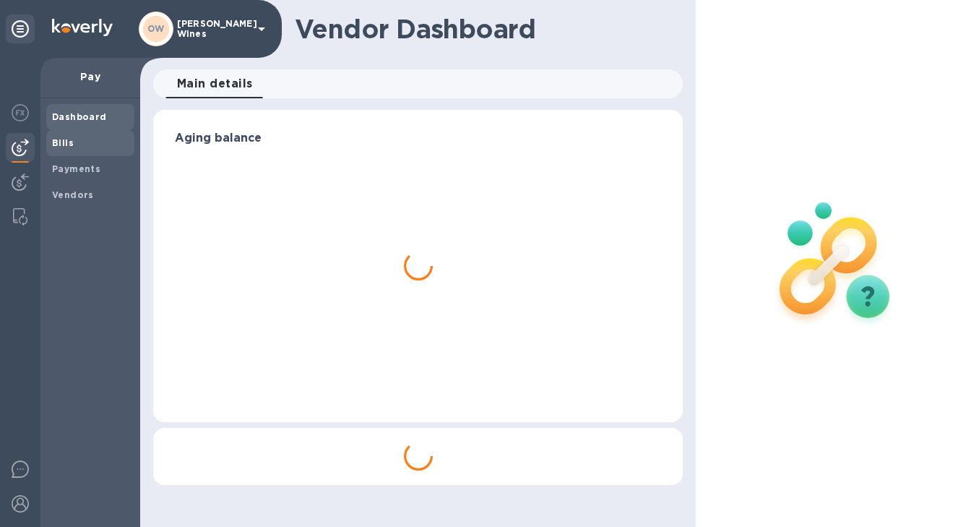
click at [67, 139] on b "Bills" at bounding box center [63, 142] width 22 height 11
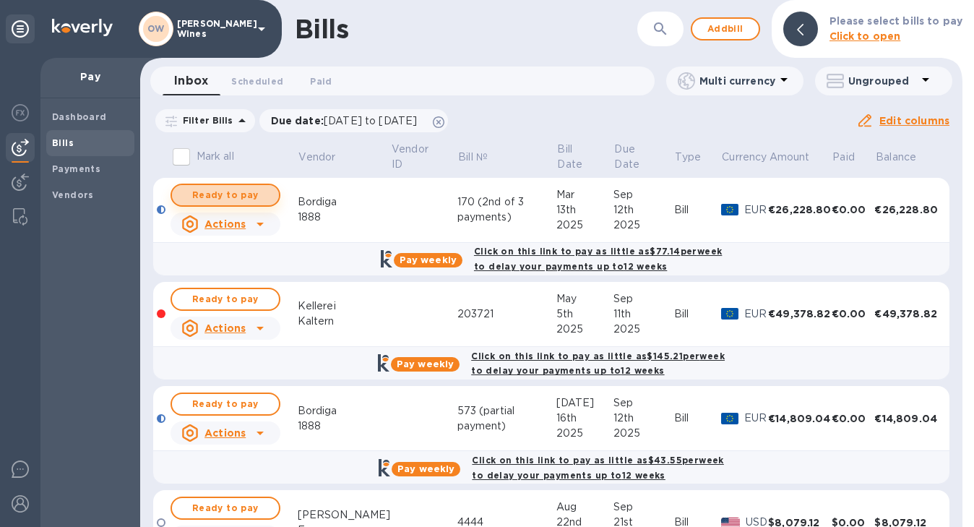
click at [230, 190] on span "Ready to pay" at bounding box center [226, 194] width 84 height 17
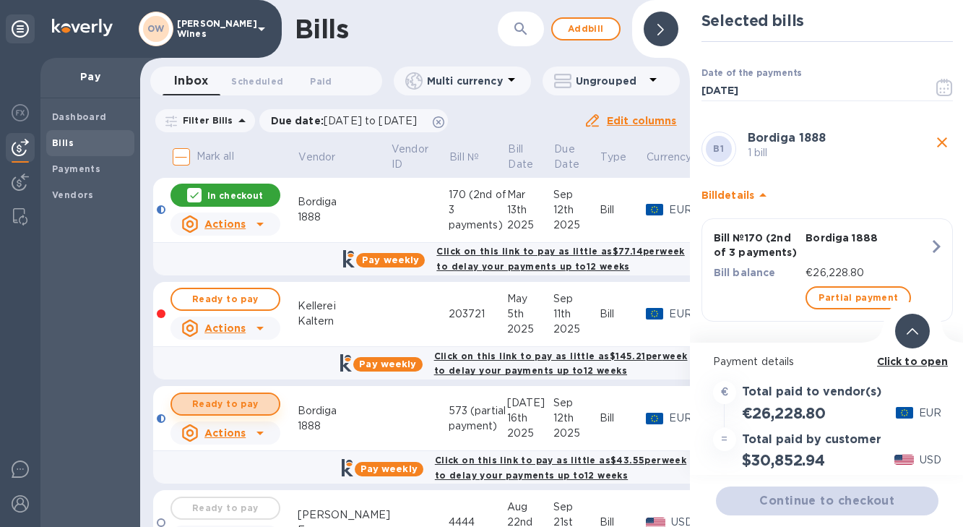
click at [220, 407] on span "Ready to pay" at bounding box center [226, 403] width 84 height 17
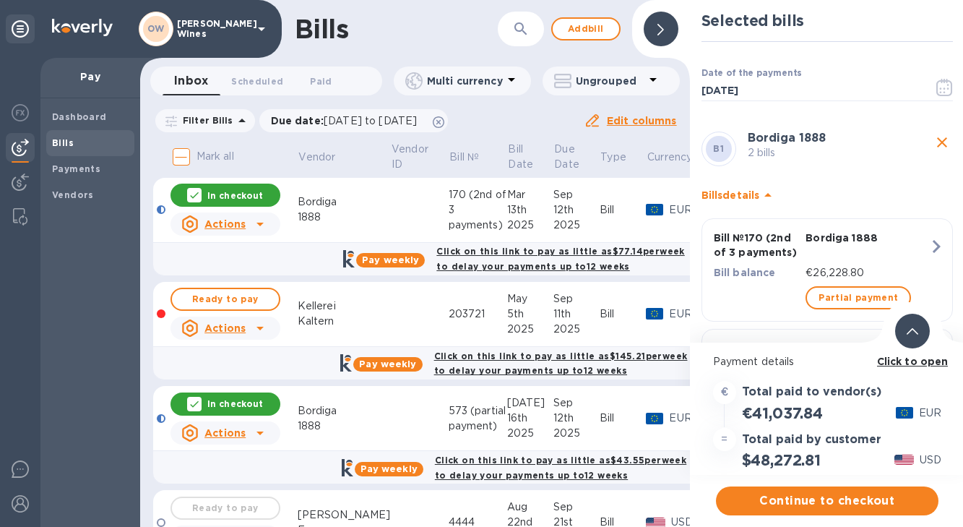
click at [889, 362] on b "Click to open" at bounding box center [913, 361] width 72 height 12
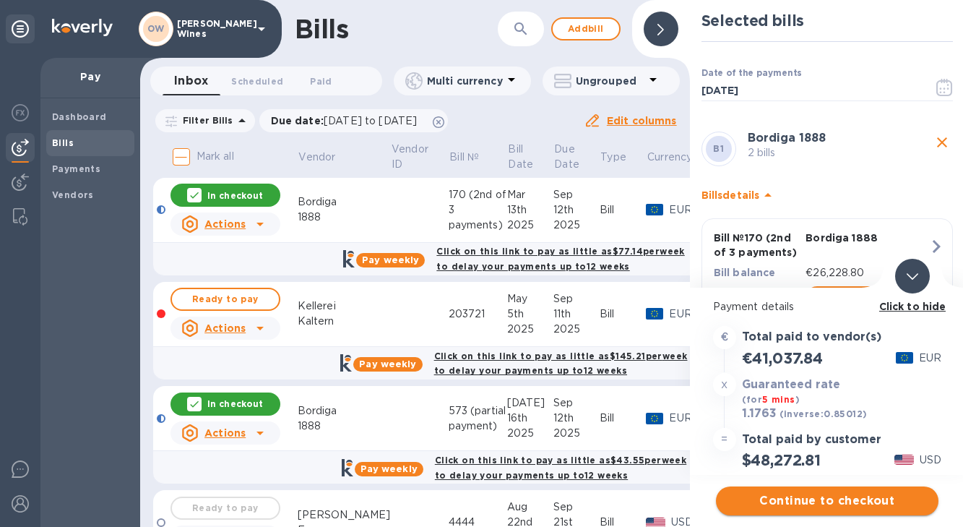
click at [828, 498] on span "Continue to checkout" at bounding box center [827, 500] width 199 height 17
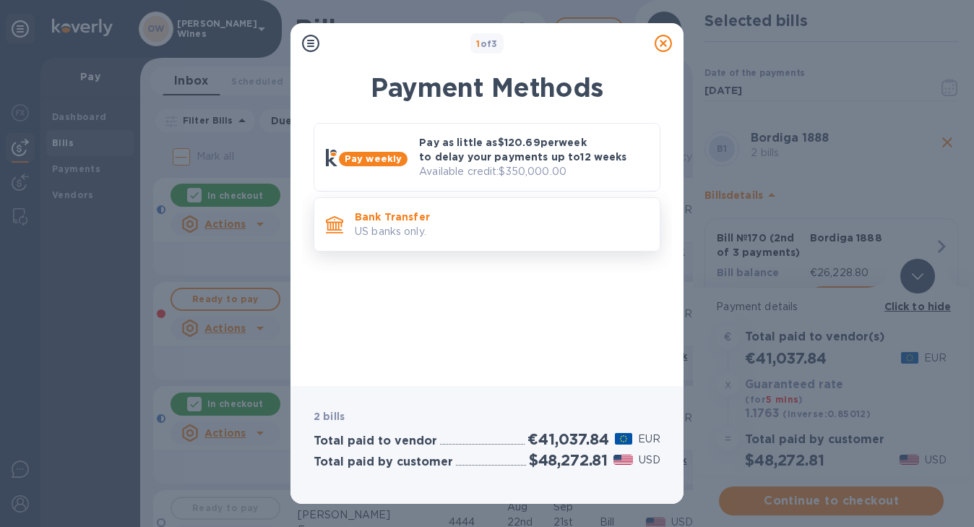
click at [505, 228] on p "US banks only." at bounding box center [501, 231] width 293 height 15
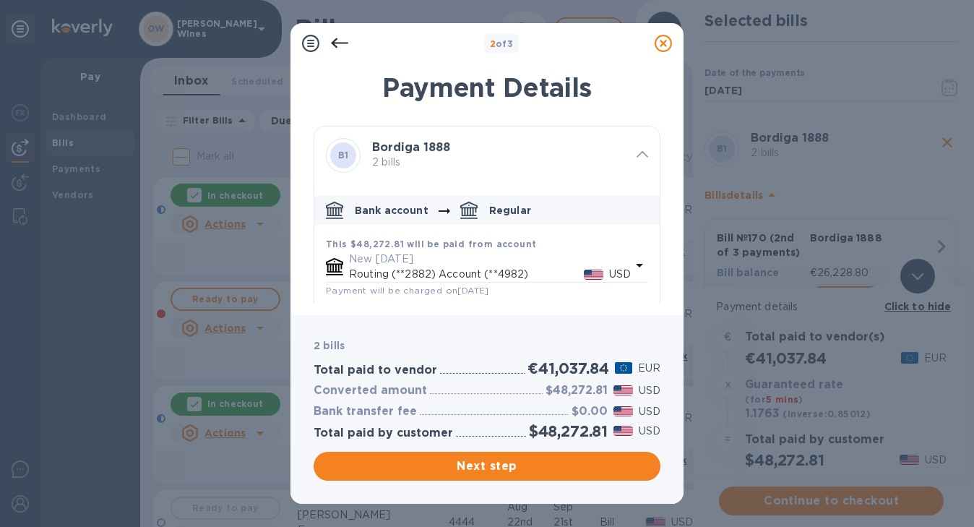
drag, startPoint x: 654, startPoint y: 160, endPoint x: 644, endPoint y: 292, distance: 132.5
click at [644, 292] on div "B1 Bordiga 1888 2 bills Bank account Regular This $48,272.81 will be paid from …" at bounding box center [487, 301] width 347 height 351
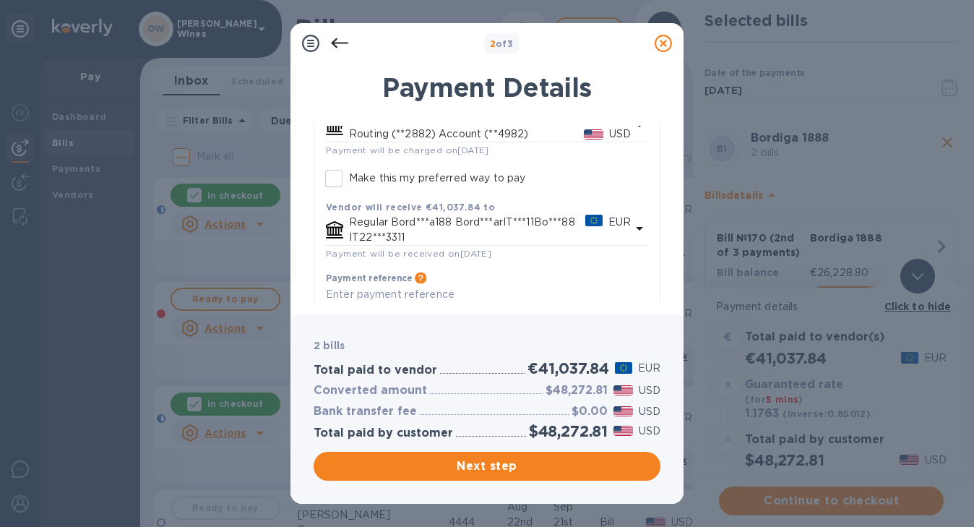
scroll to position [175, 0]
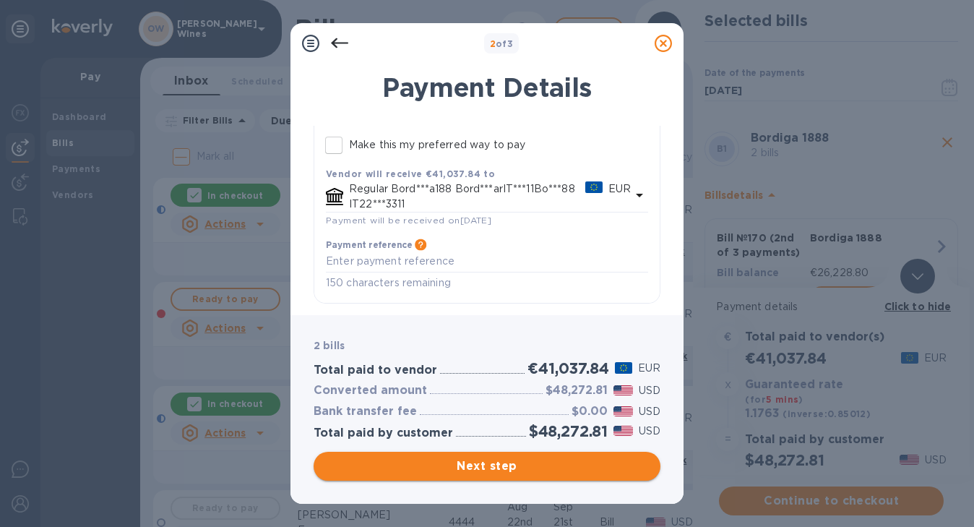
click at [514, 460] on span "Next step" at bounding box center [487, 465] width 324 height 17
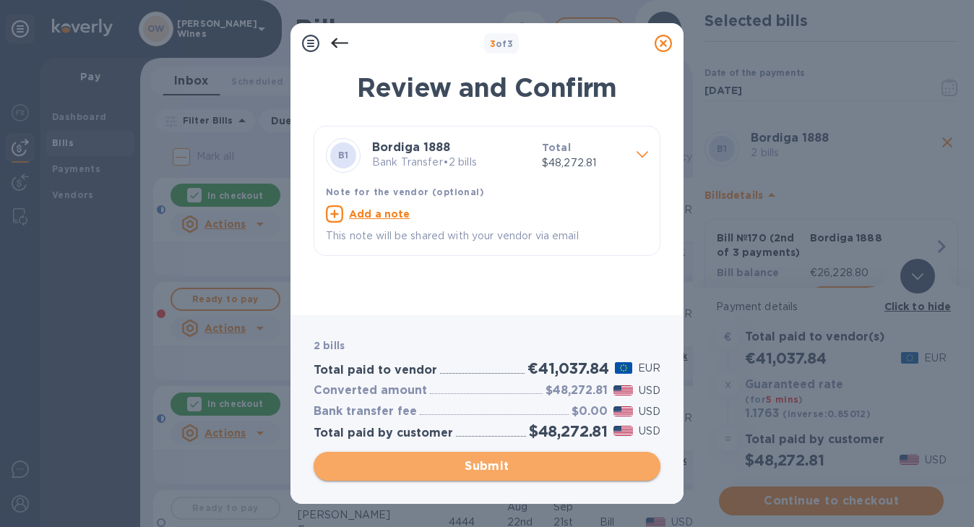
click at [474, 465] on span "Submit" at bounding box center [487, 465] width 324 height 17
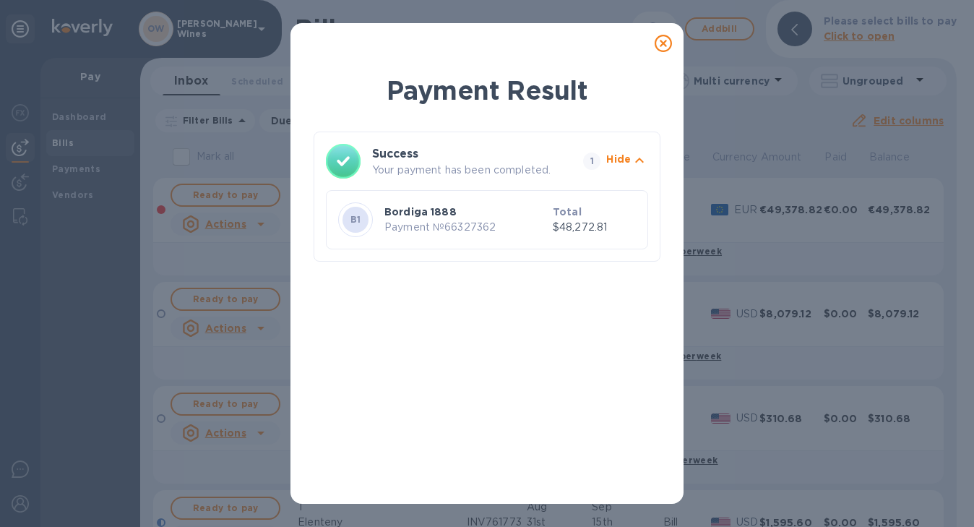
click at [665, 43] on icon at bounding box center [663, 43] width 17 height 17
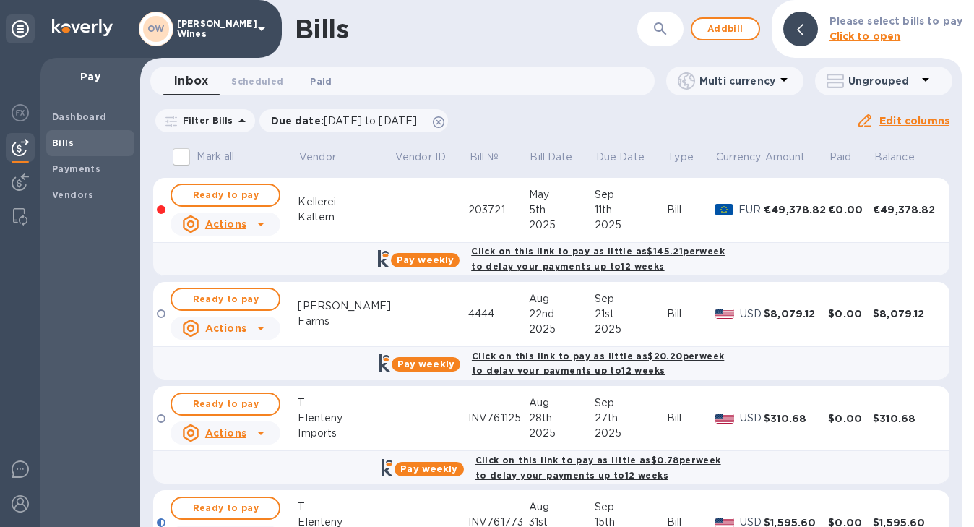
click at [321, 81] on span "Paid 0" at bounding box center [321, 81] width 22 height 15
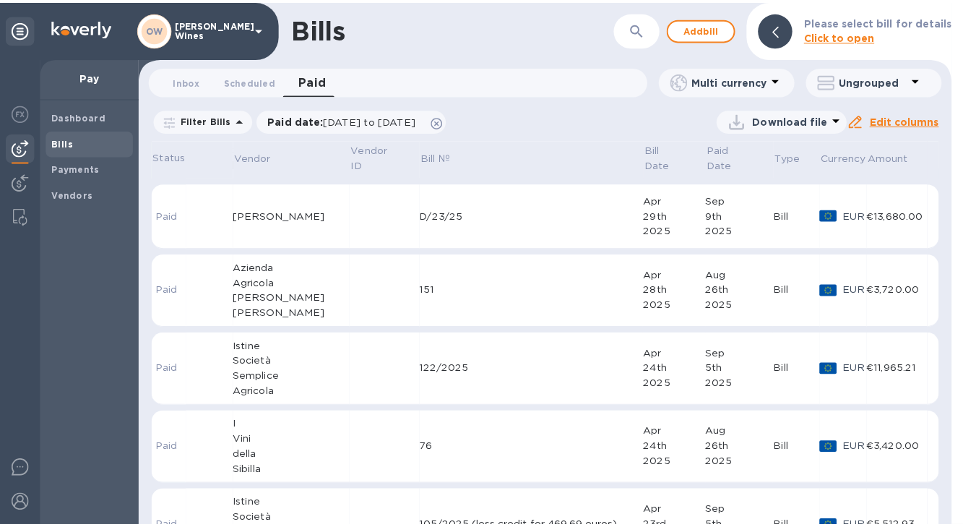
scroll to position [4603, 0]
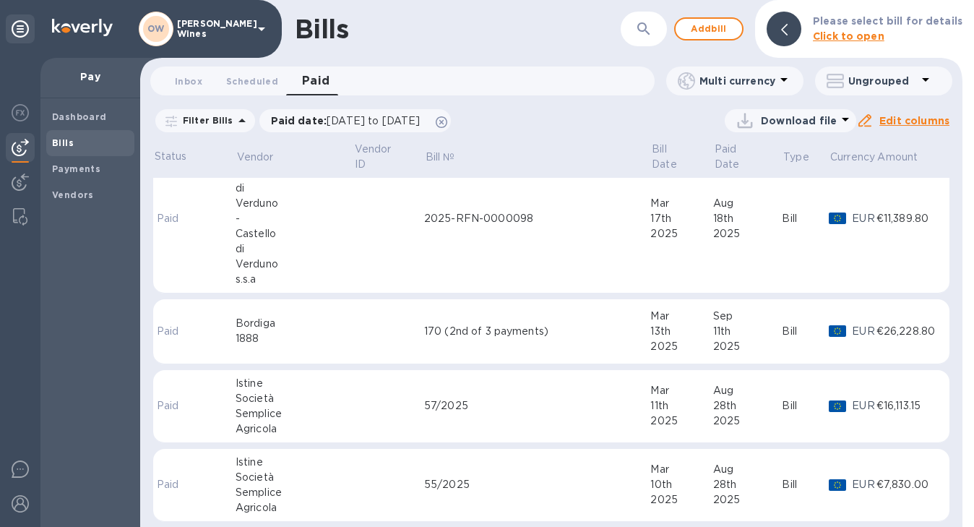
click at [353, 330] on td at bounding box center [388, 331] width 71 height 65
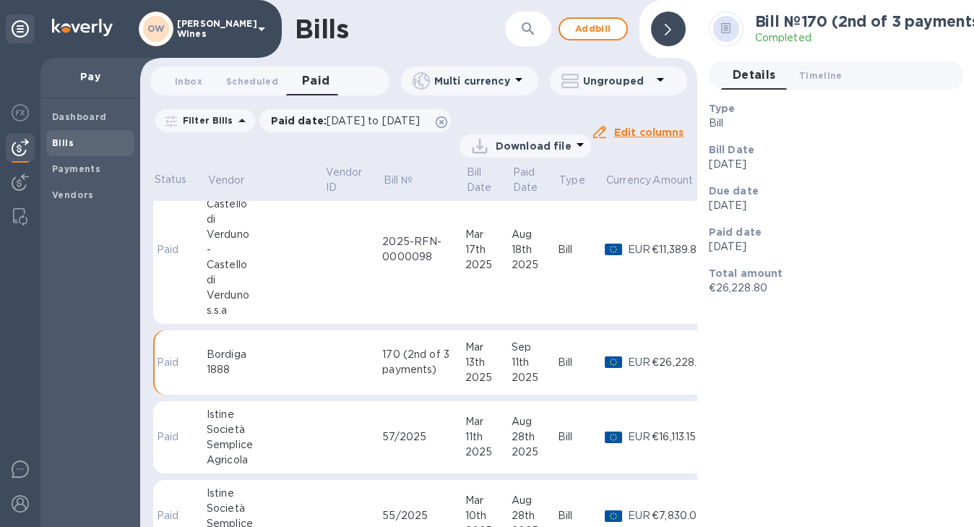
scroll to position [4632, 0]
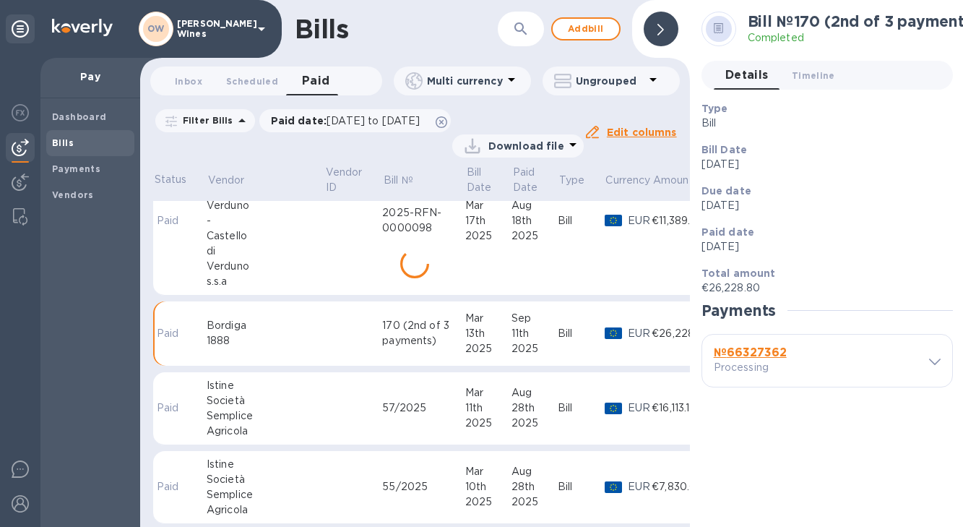
click at [766, 353] on b "№ 66327362" at bounding box center [750, 352] width 73 height 14
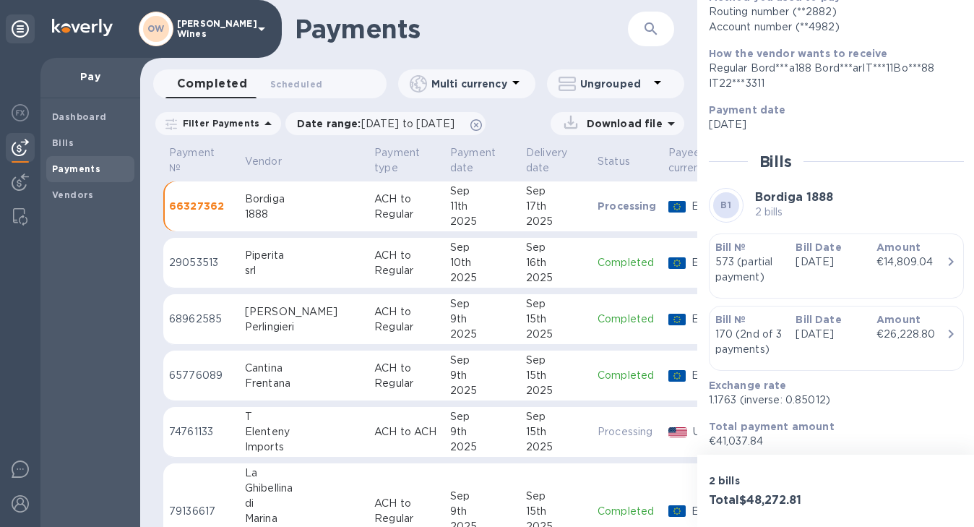
scroll to position [202, 0]
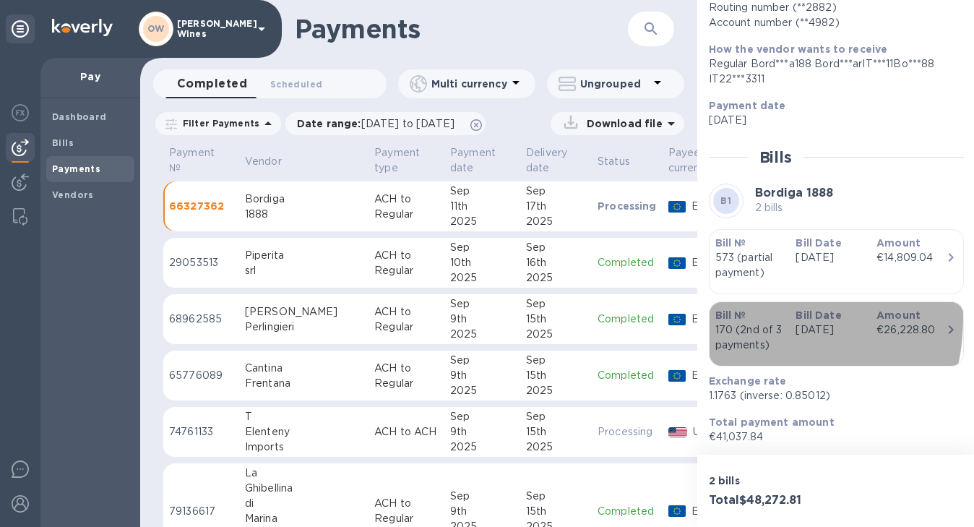
click at [735, 317] on b "Bill №" at bounding box center [730, 315] width 31 height 12
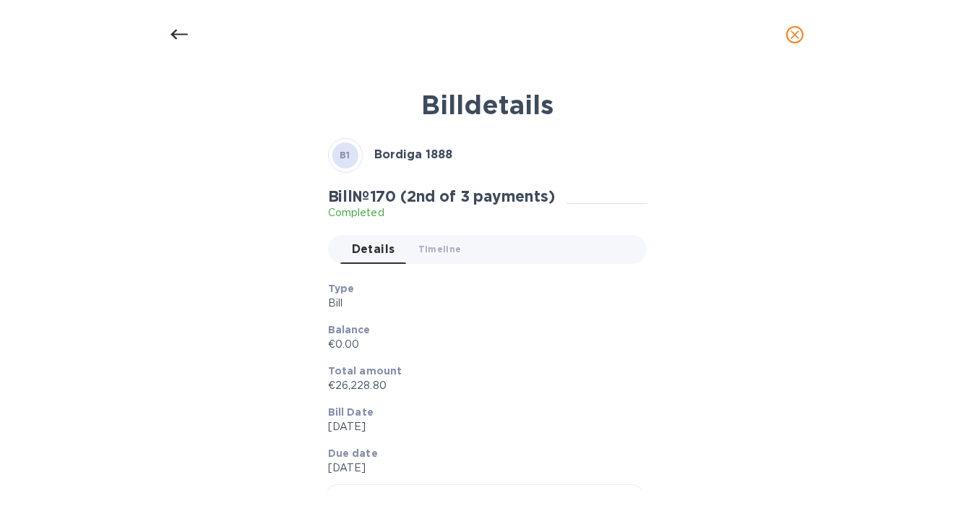
scroll to position [202, 0]
click at [171, 33] on icon at bounding box center [178, 35] width 17 height 10
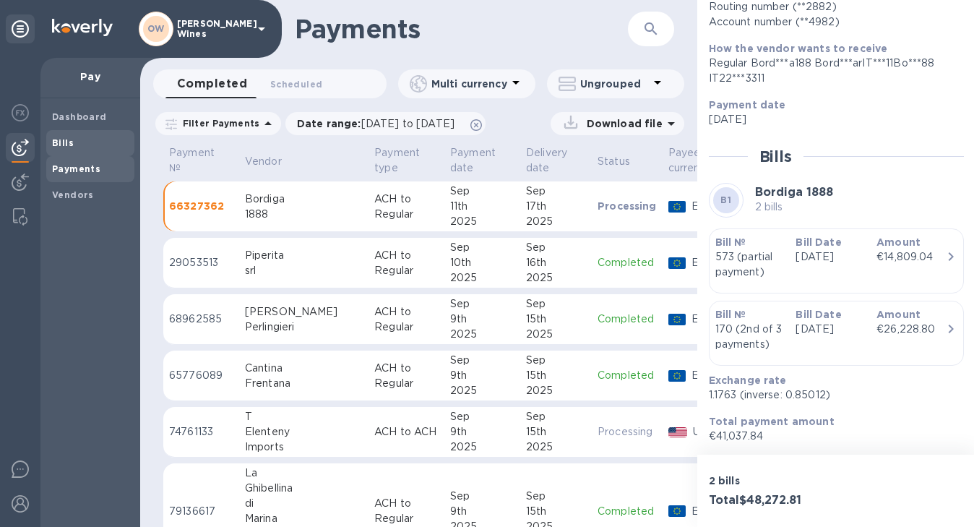
click at [79, 142] on span "Bills" at bounding box center [90, 143] width 77 height 14
